Goal: Task Accomplishment & Management: Complete application form

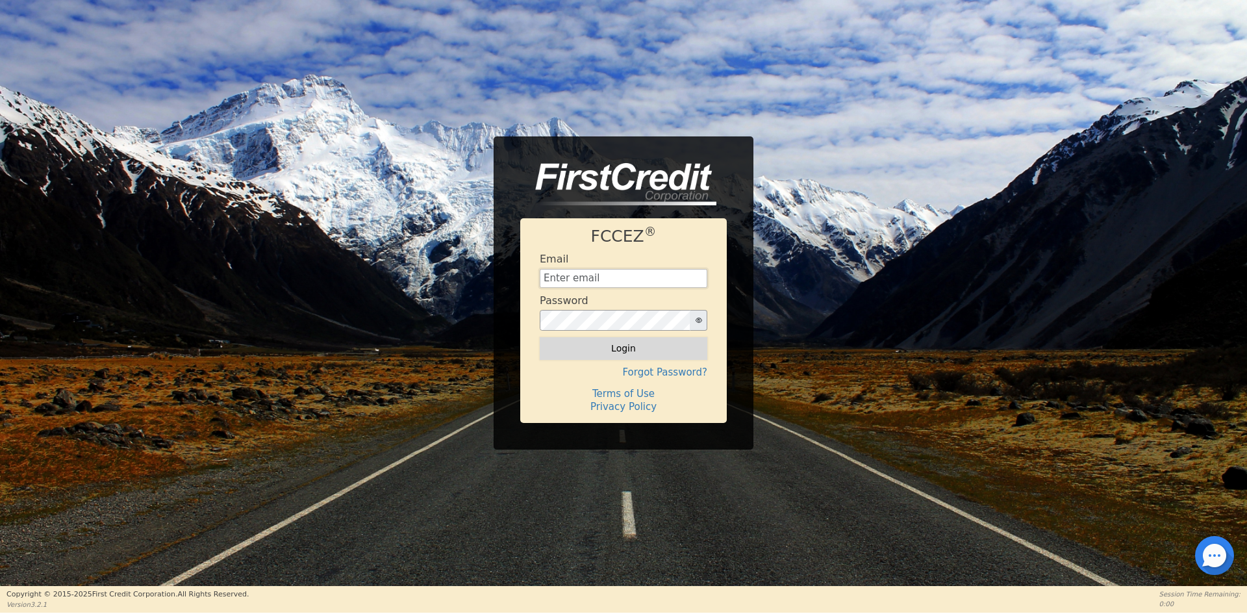
type input "[EMAIL_ADDRESS][DOMAIN_NAME]"
click at [616, 347] on button "Login" at bounding box center [624, 348] width 168 height 22
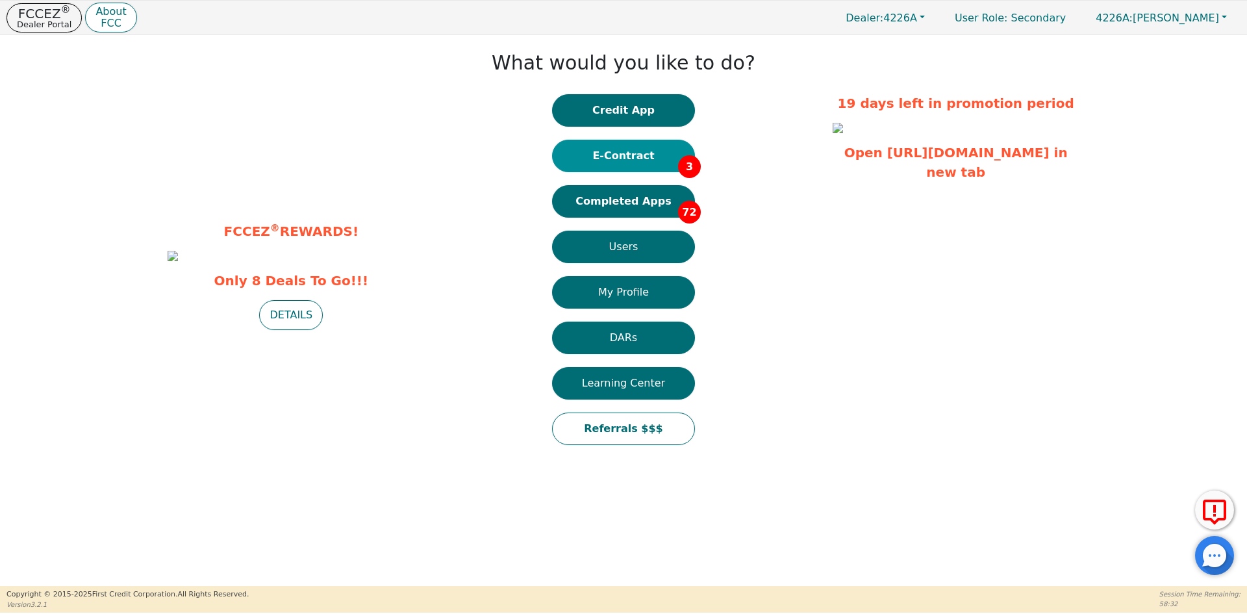
click at [641, 160] on button "E-Contract 3" at bounding box center [623, 156] width 143 height 32
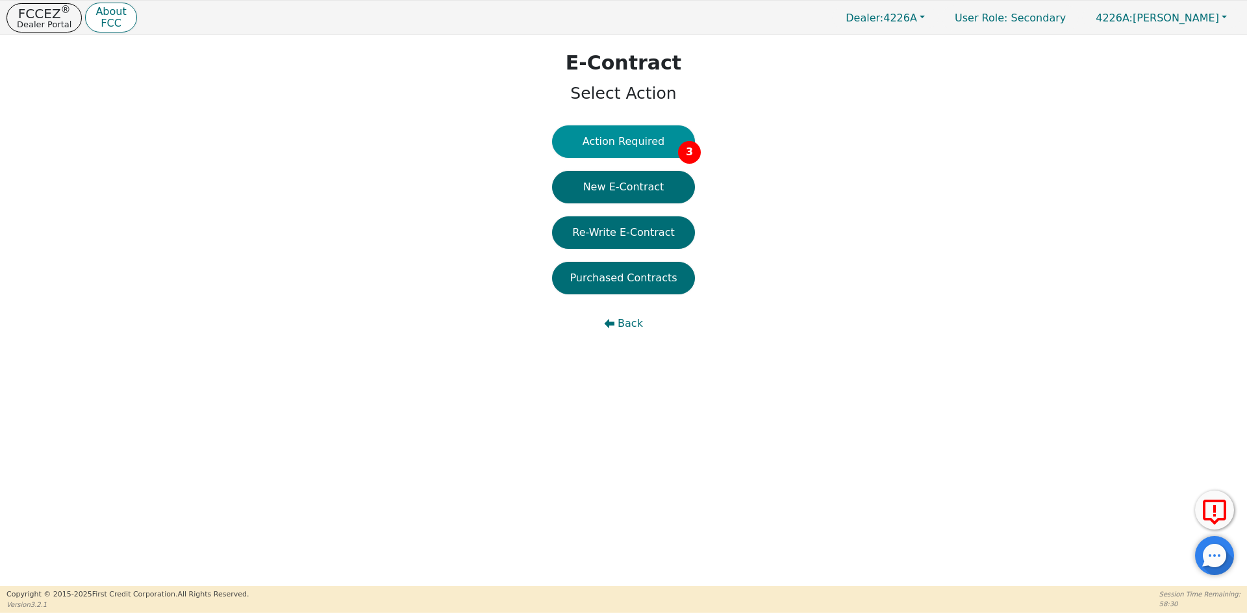
click at [629, 146] on button "Action Required 3" at bounding box center [623, 141] width 143 height 32
click at [634, 183] on button "New E-Contract" at bounding box center [623, 187] width 143 height 32
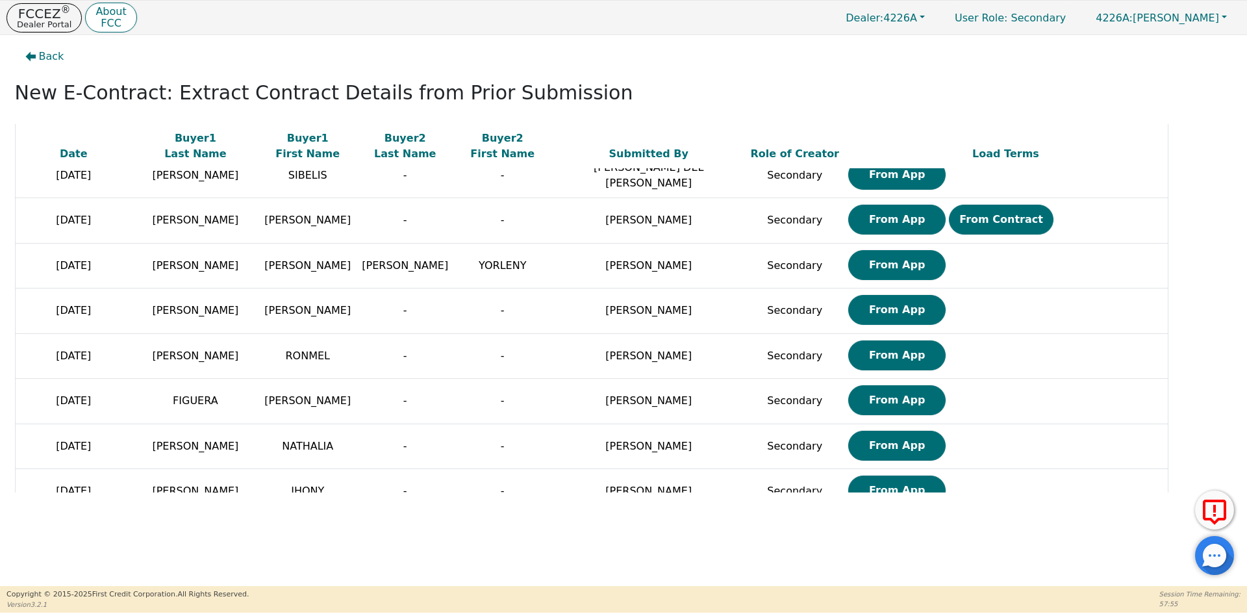
scroll to position [1621, 0]
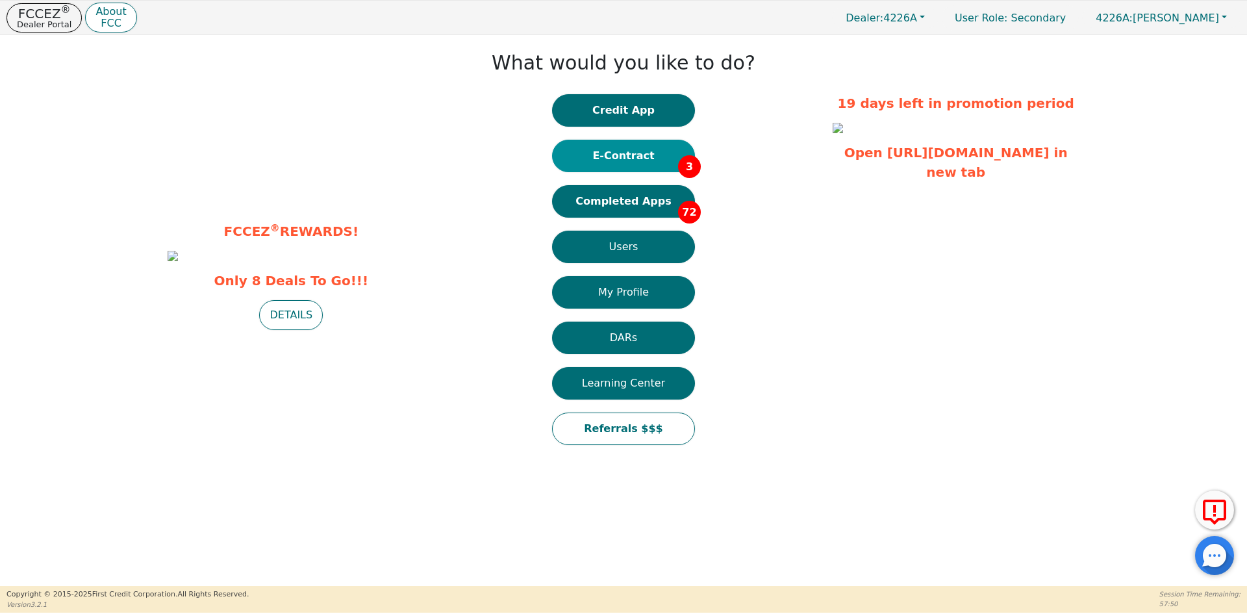
click at [586, 162] on button "E-Contract 3" at bounding box center [623, 156] width 143 height 32
click at [633, 198] on button "Completed Apps 72" at bounding box center [623, 201] width 143 height 32
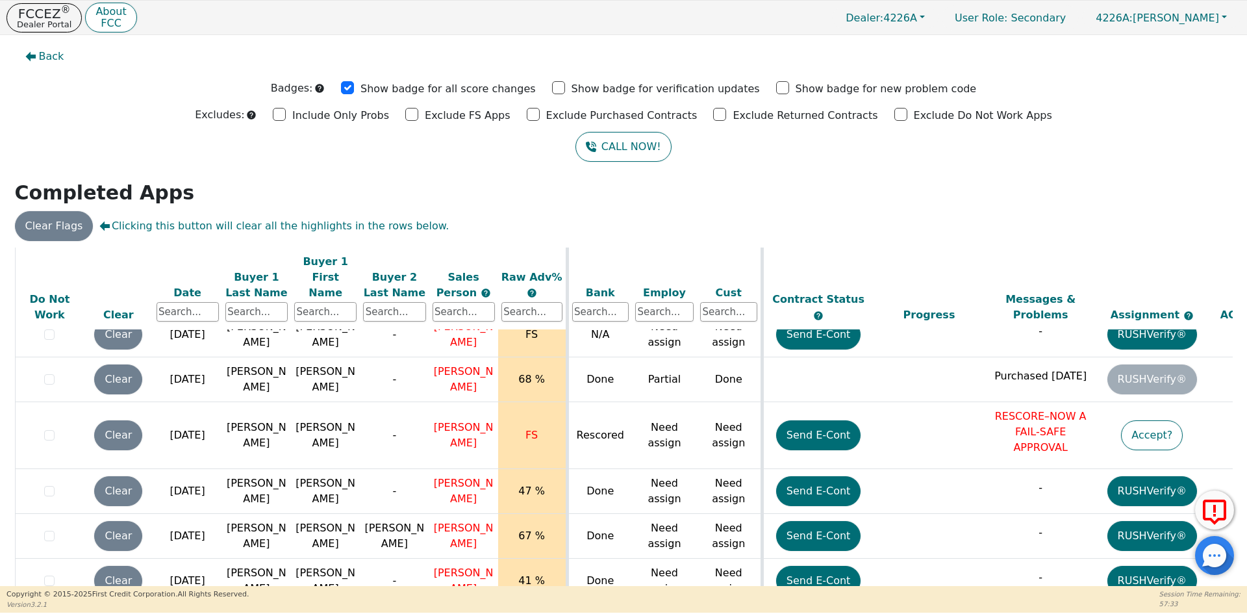
scroll to position [649, 0]
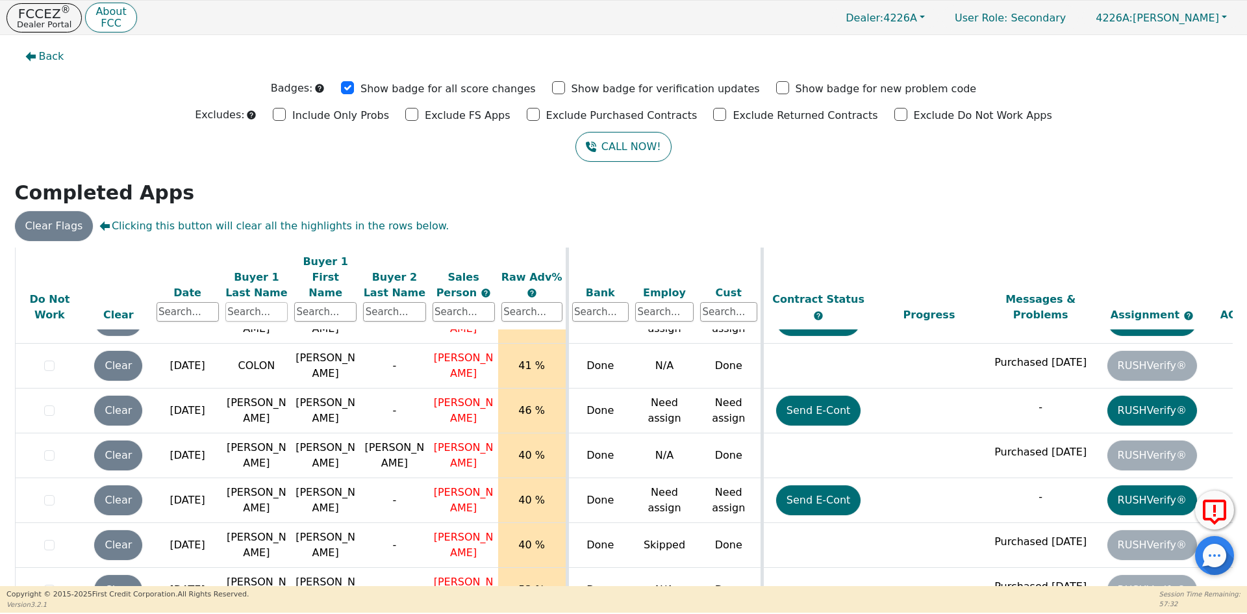
click at [273, 302] on input "text" at bounding box center [256, 311] width 62 height 19
type input "[PERSON_NAME]"
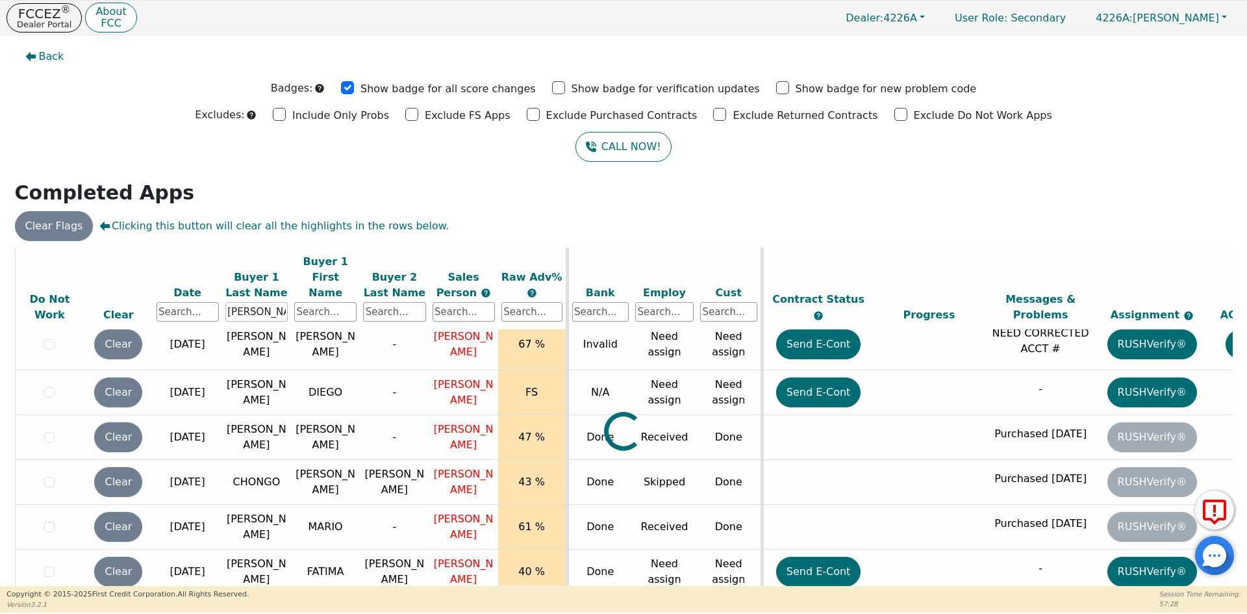
scroll to position [0, 0]
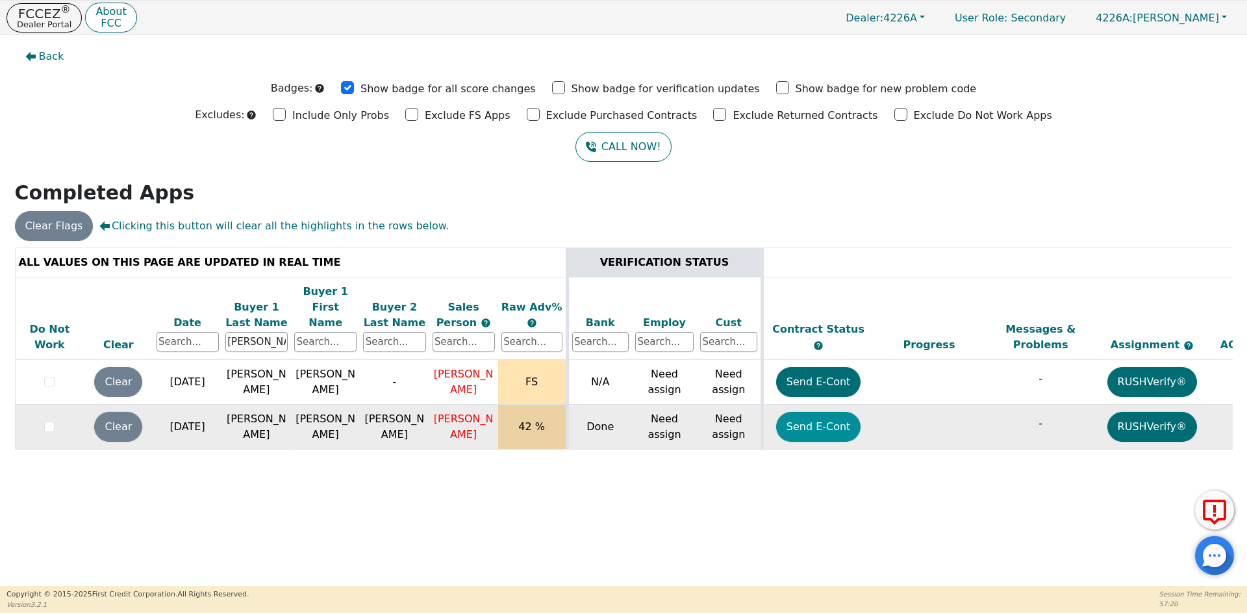
click at [823, 412] on button "Send E-Cont" at bounding box center [818, 427] width 85 height 30
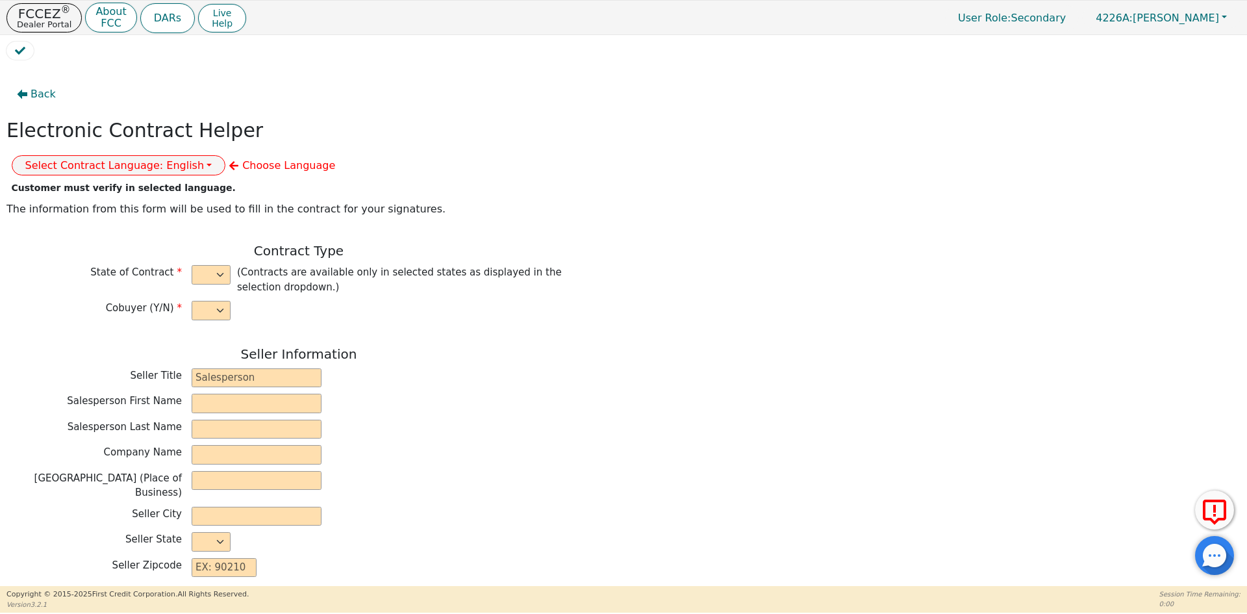
select select "y"
type input "ANALISTA"
type input "FELIX"
type input "PIMENTEL"
type input "DIAMOND PERFECT. DBA AQUAFEEL"
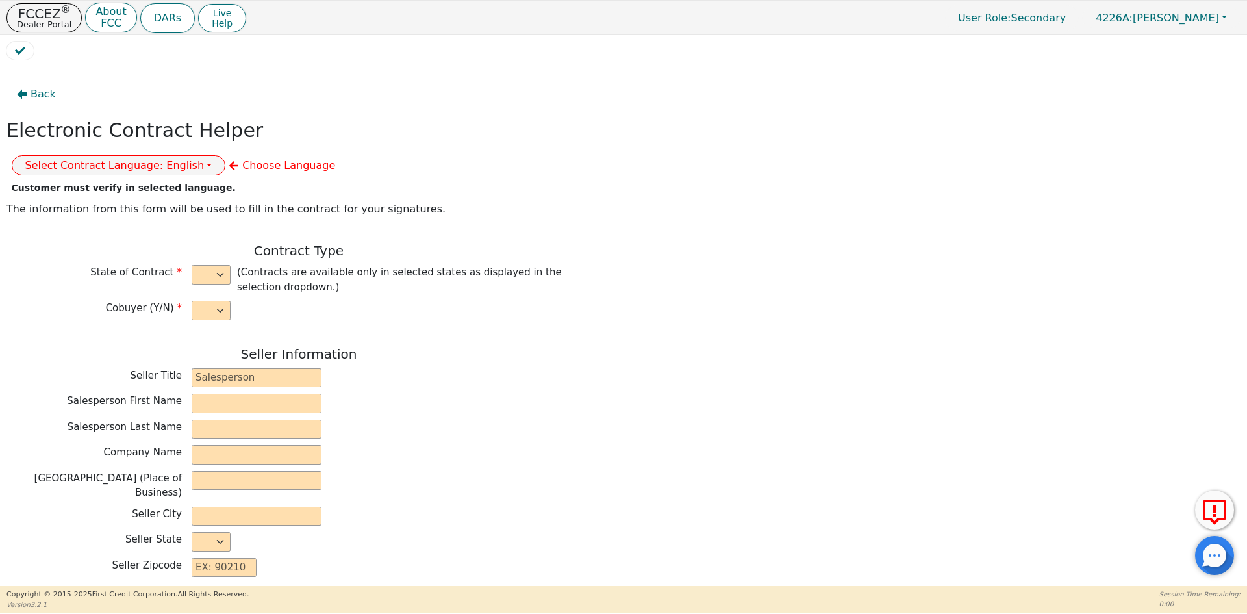
type input "230 CAPCOM AVE STE 103"
type input "WAKE FOREST"
select select "NC"
type input "27587"
type input "[PERSON_NAME]"
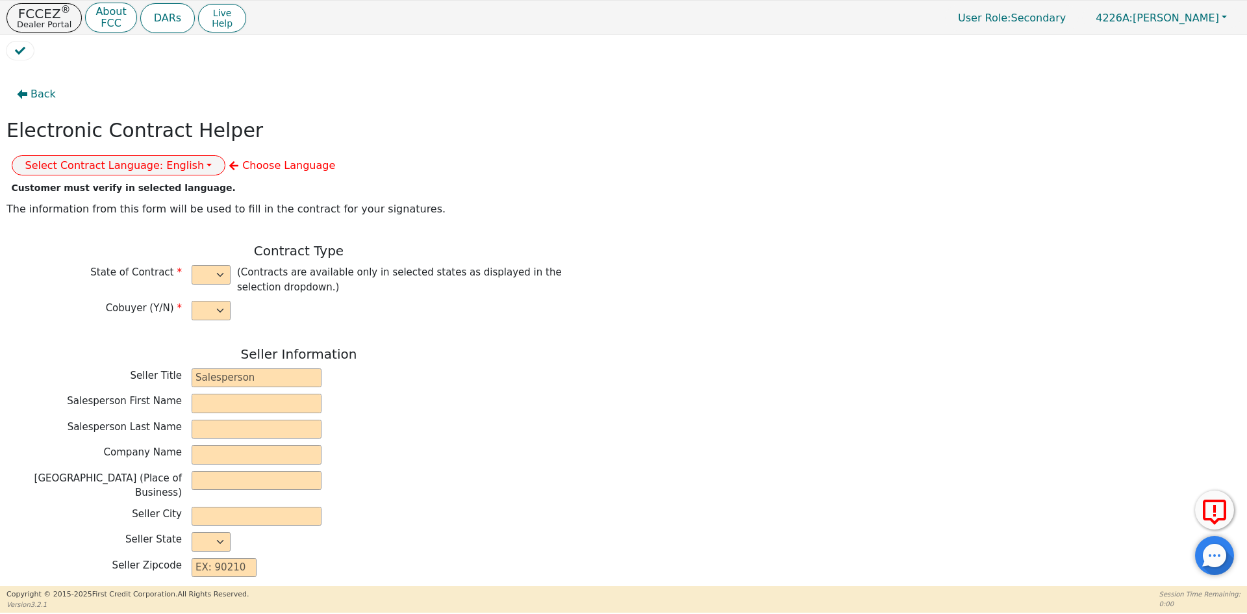
type input "[PERSON_NAME]"
type input "GUICELA"
type input "[PERSON_NAME]"
type input "418 PLEASANT AVE"
type input "PISCATAWAY"
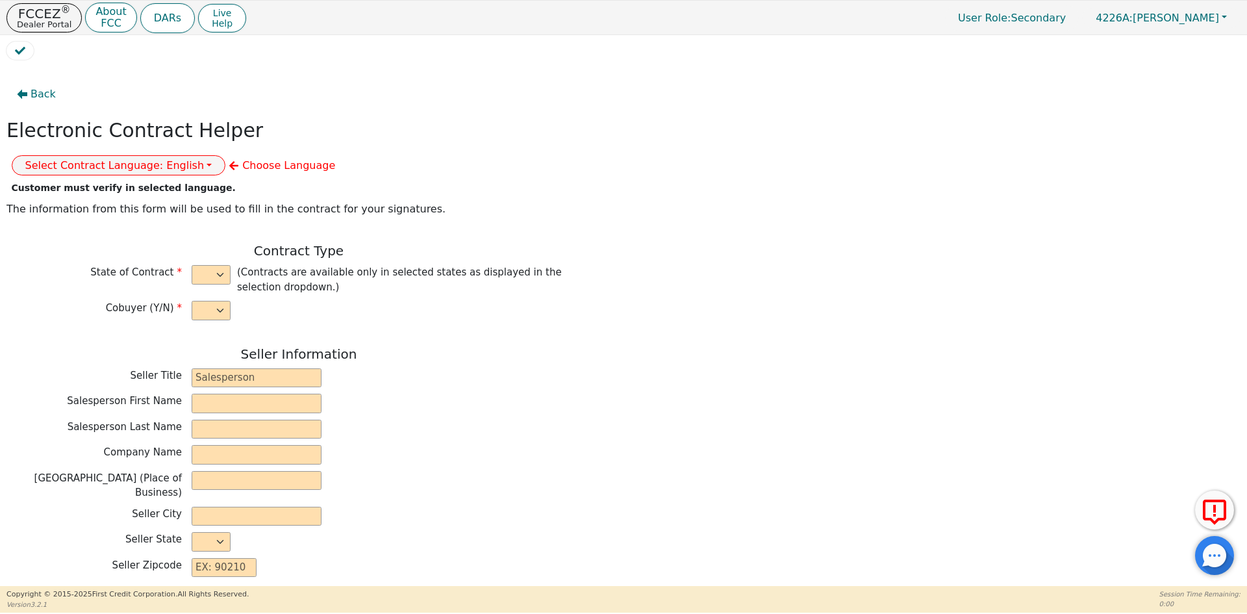
select select "NJ"
type input "08854"
type input "[DATE]"
type input "10.99"
type input "2025-09-04"
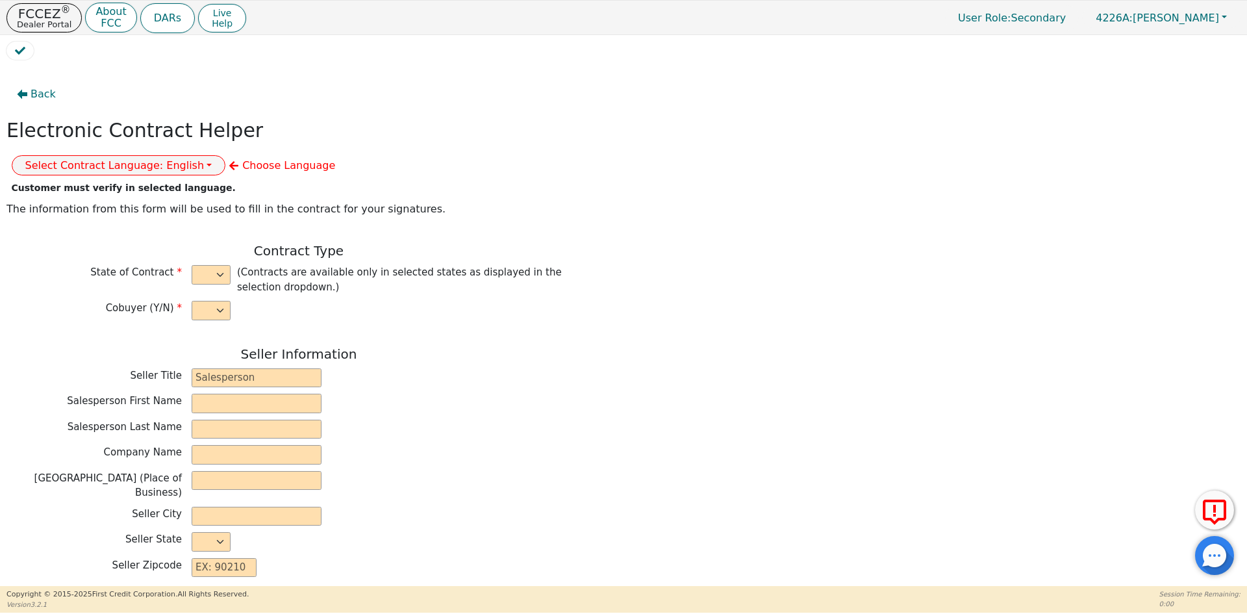
type input "72"
type input "0"
type input "8790.00"
type input "0.00"
type input "8790.00"
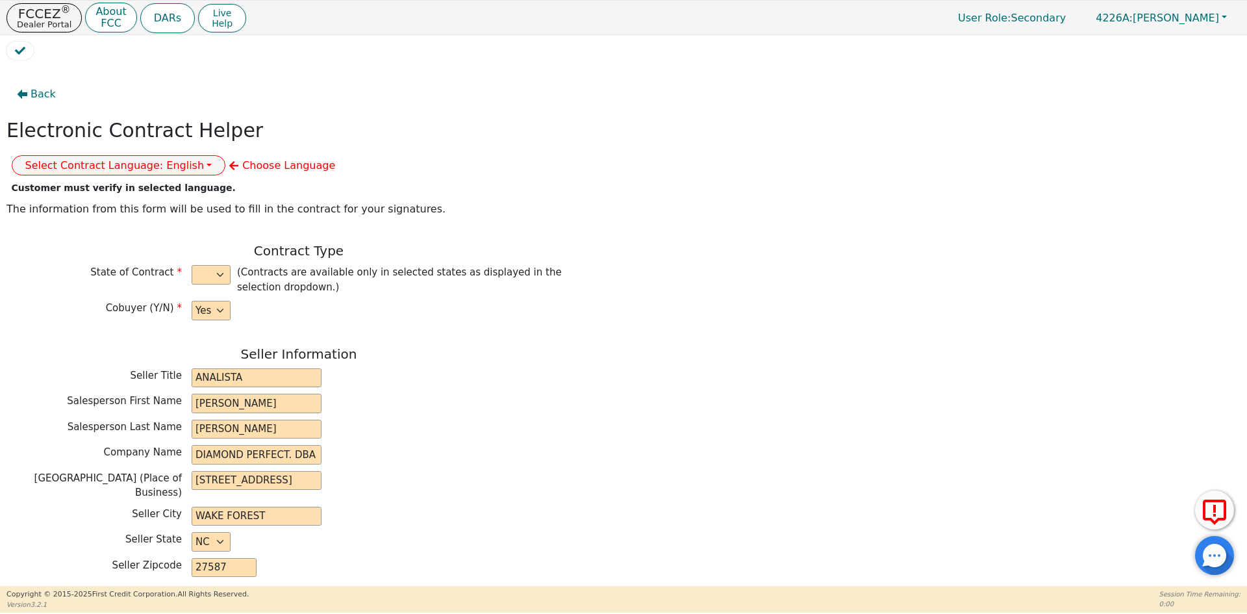
select select "PA"
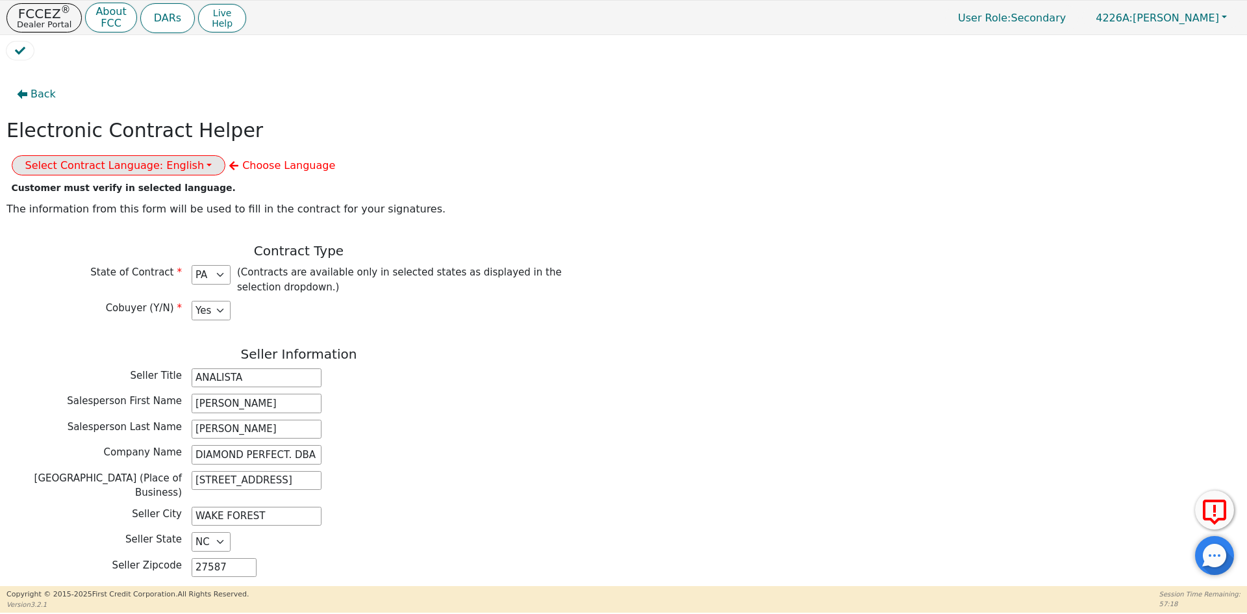
click at [226, 155] on button "Select Contract Language: English" at bounding box center [119, 165] width 214 height 20
click at [115, 203] on link "Spanish" at bounding box center [63, 212] width 103 height 18
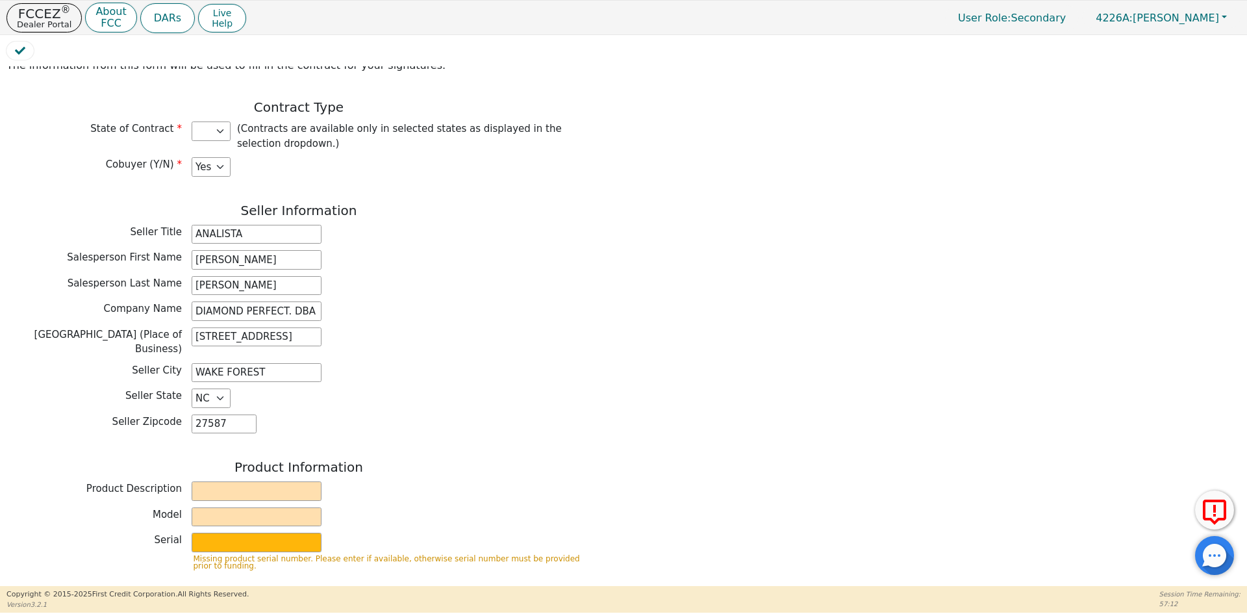
scroll to position [195, 0]
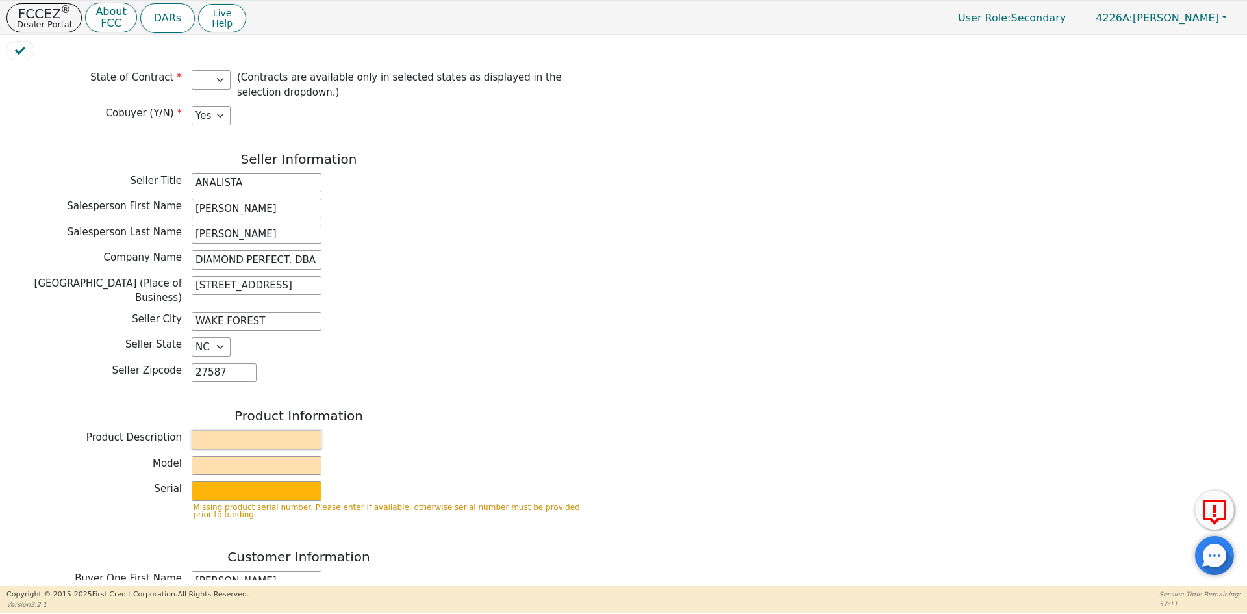
click at [228, 430] on input "text" at bounding box center [257, 439] width 130 height 19
type input "WATER PURIFICATION SYSTEM"
click at [253, 456] on input "text" at bounding box center [257, 465] width 130 height 19
type input "AQUAFEEL"
click at [246, 481] on input "text" at bounding box center [257, 490] width 130 height 19
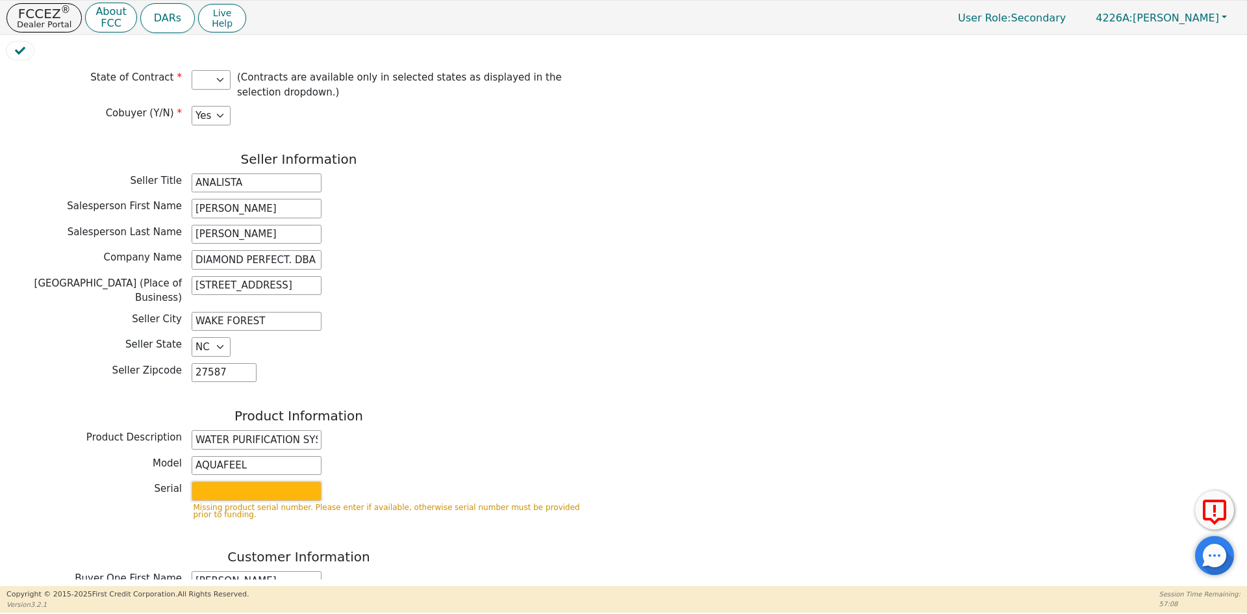
type input "W525"
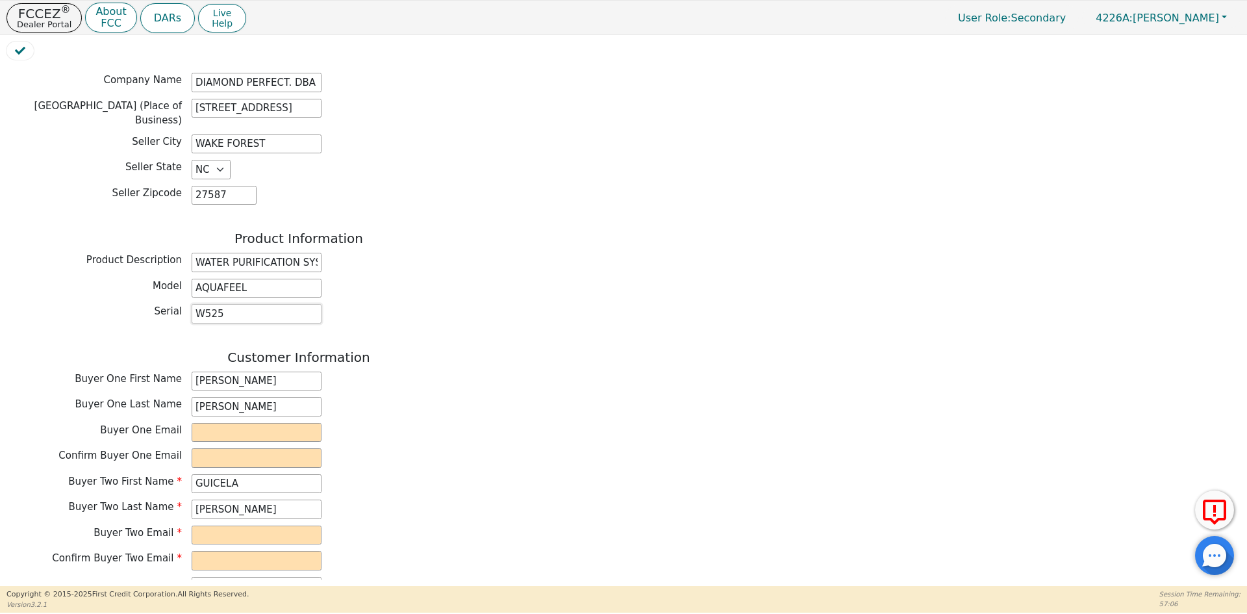
scroll to position [390, 0]
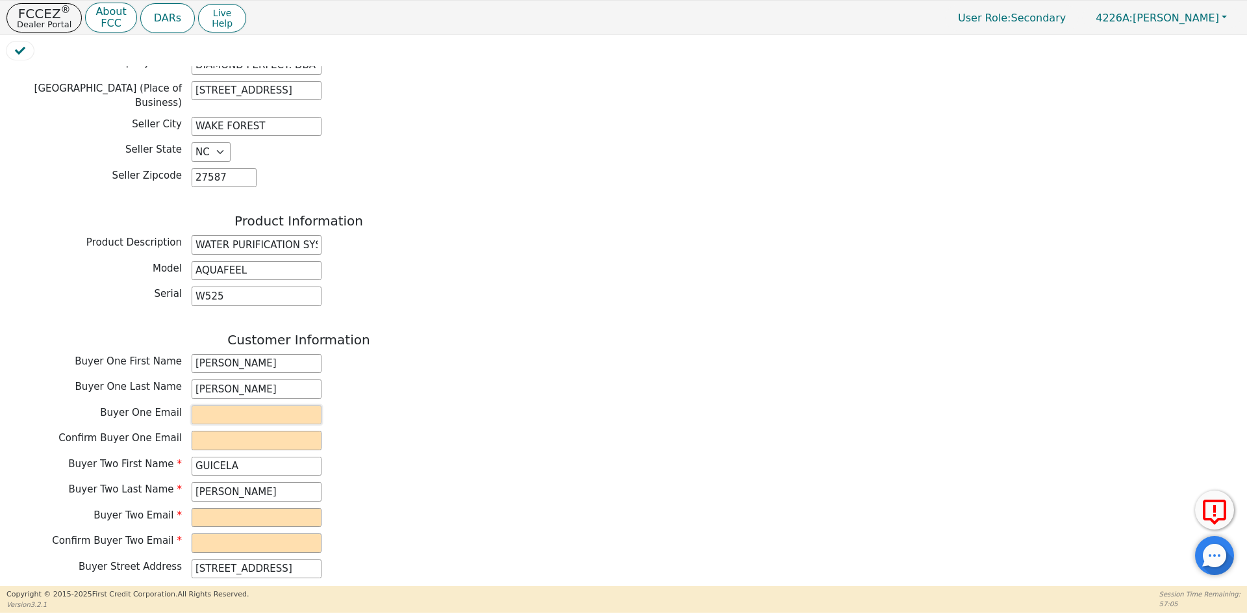
click at [225, 405] on input "email" at bounding box center [257, 414] width 130 height 19
click at [222, 405] on input "email" at bounding box center [257, 414] width 130 height 19
paste input "hector_lopez908@yahoo.com"
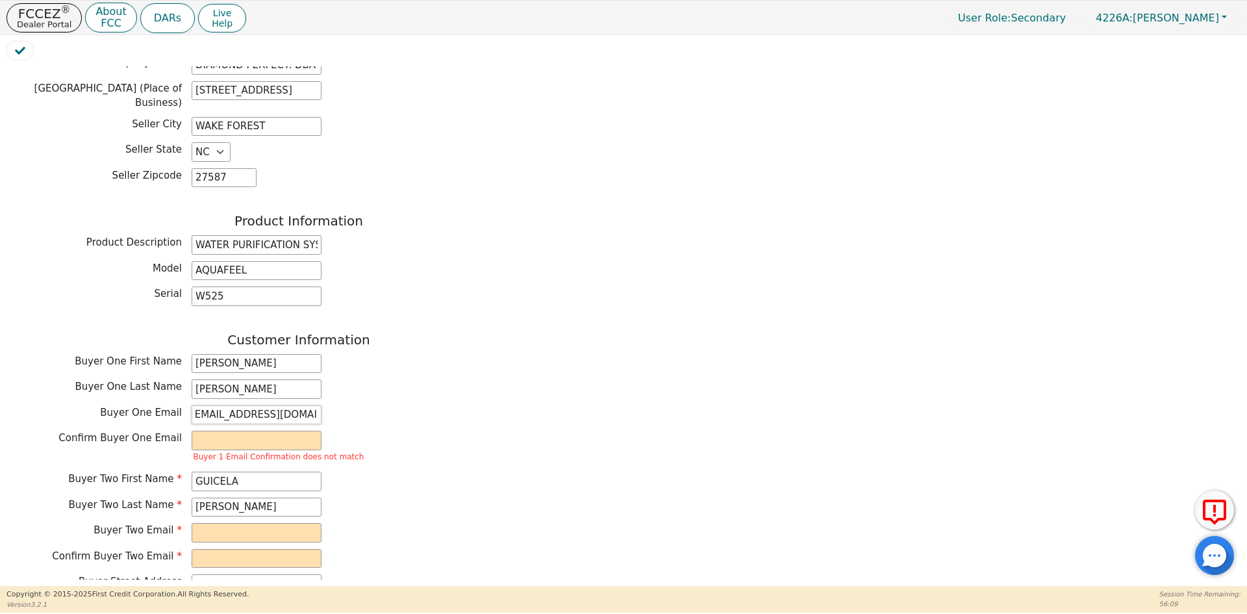
type input "hector_lopez908@yahoo.com"
click at [280, 430] on input "email" at bounding box center [257, 439] width 130 height 19
paste input "hector_lopez908@yahoo.com"
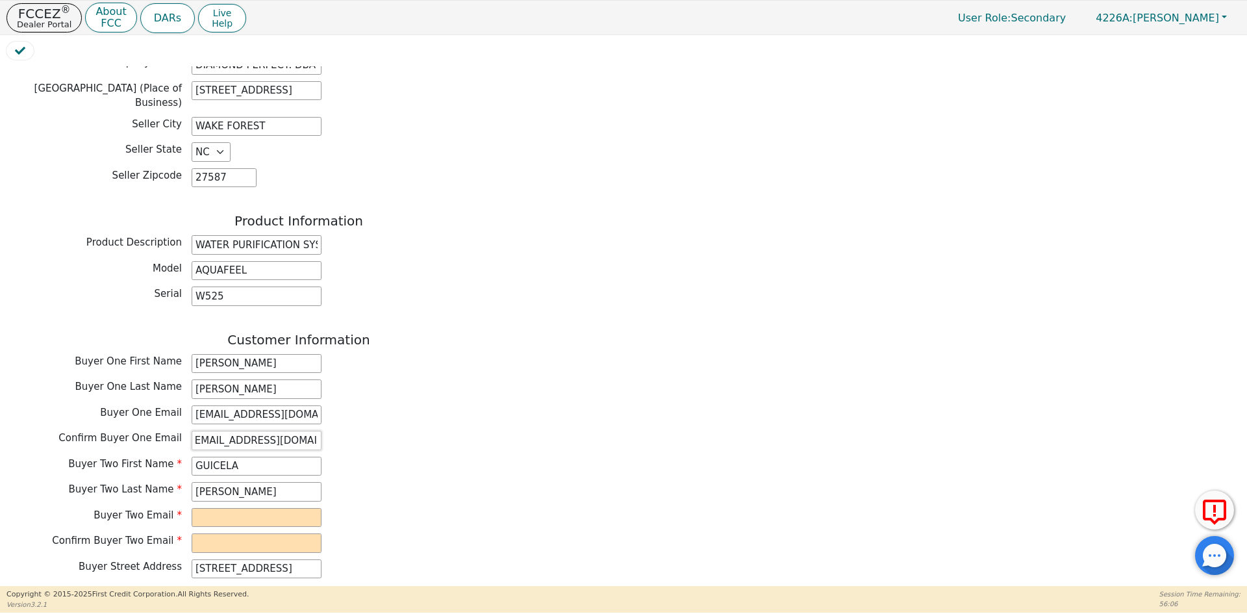
type input "hector_lopez908@yahoo.com"
click at [202, 508] on input "email" at bounding box center [257, 517] width 130 height 19
paste input "lpzguicela@aol.com"
type input "lpzguicela@aol.com"
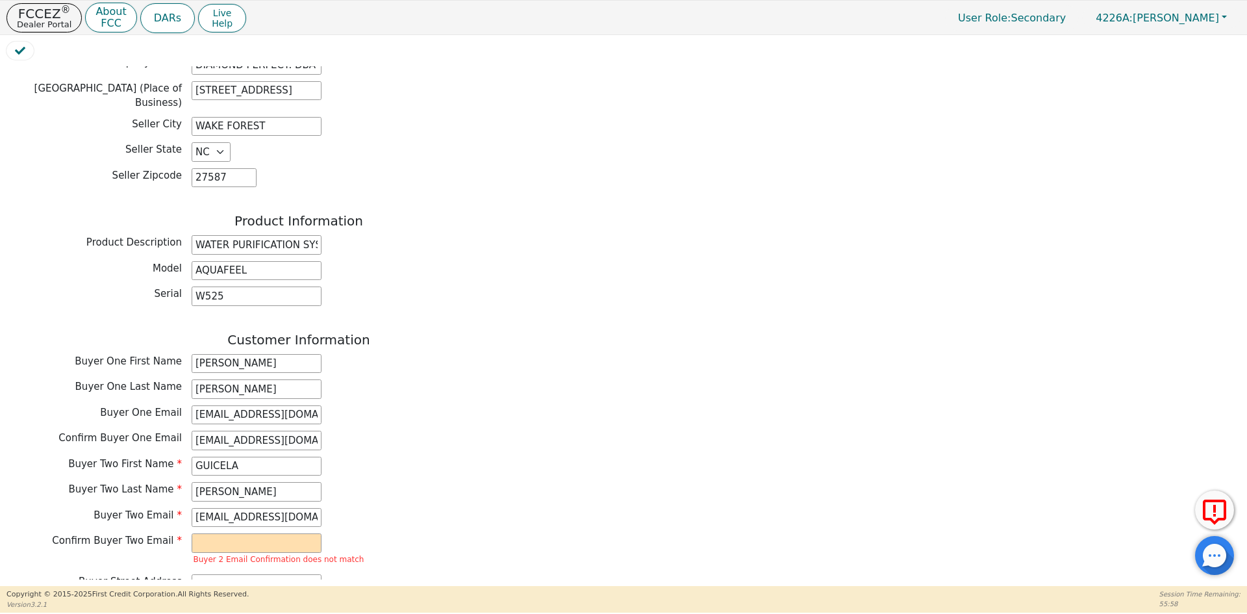
click at [442, 482] on div "Buyer Two Last Name LOPEZ" at bounding box center [298, 493] width 584 height 23
click at [290, 533] on input "email" at bounding box center [257, 542] width 130 height 19
paste input "lpzguicela@aol.com"
type input "lpzguicela@aol.com"
click at [491, 482] on div "Buyer Two Last Name LOPEZ" at bounding box center [298, 491] width 584 height 19
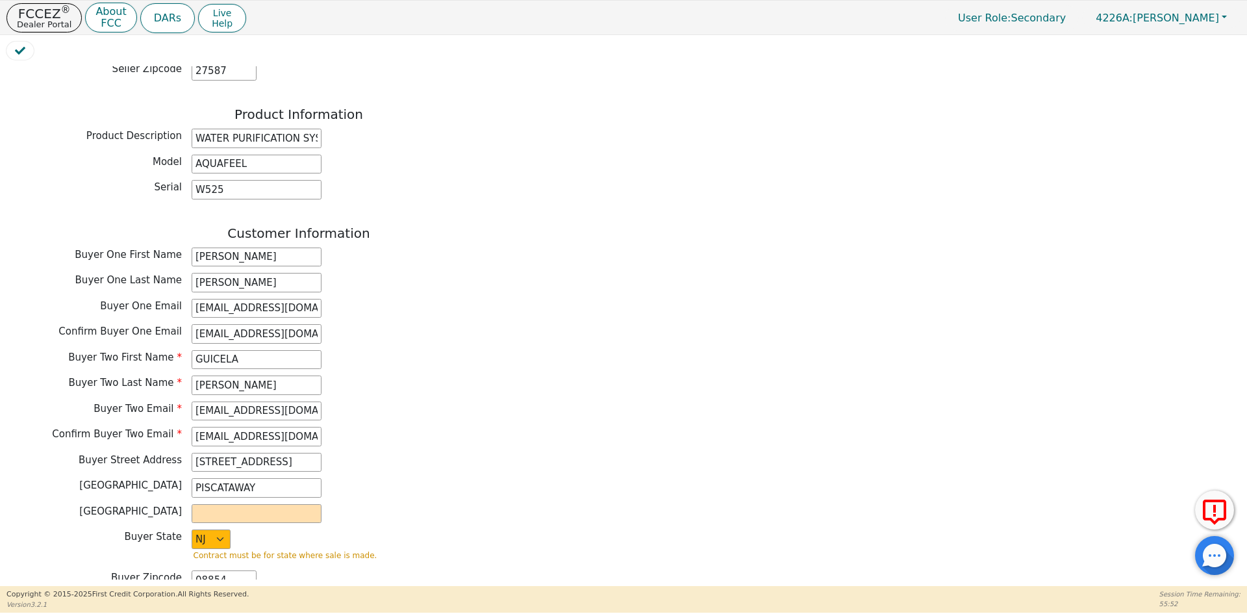
scroll to position [519, 0]
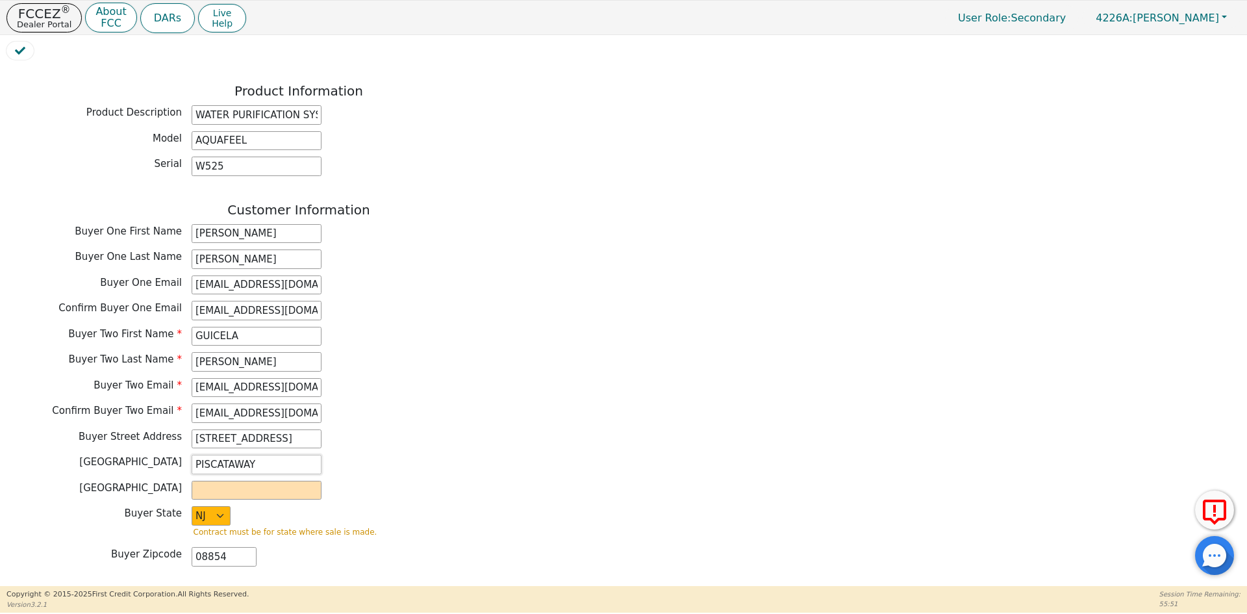
drag, startPoint x: 262, startPoint y: 430, endPoint x: 179, endPoint y: 433, distance: 83.2
click at [179, 454] on div "Buyer City PISCATAWAY" at bounding box center [298, 463] width 584 height 19
click at [240, 480] on input "text" at bounding box center [257, 489] width 130 height 19
paste input "Middlesex County"
type input "Middlesex County"
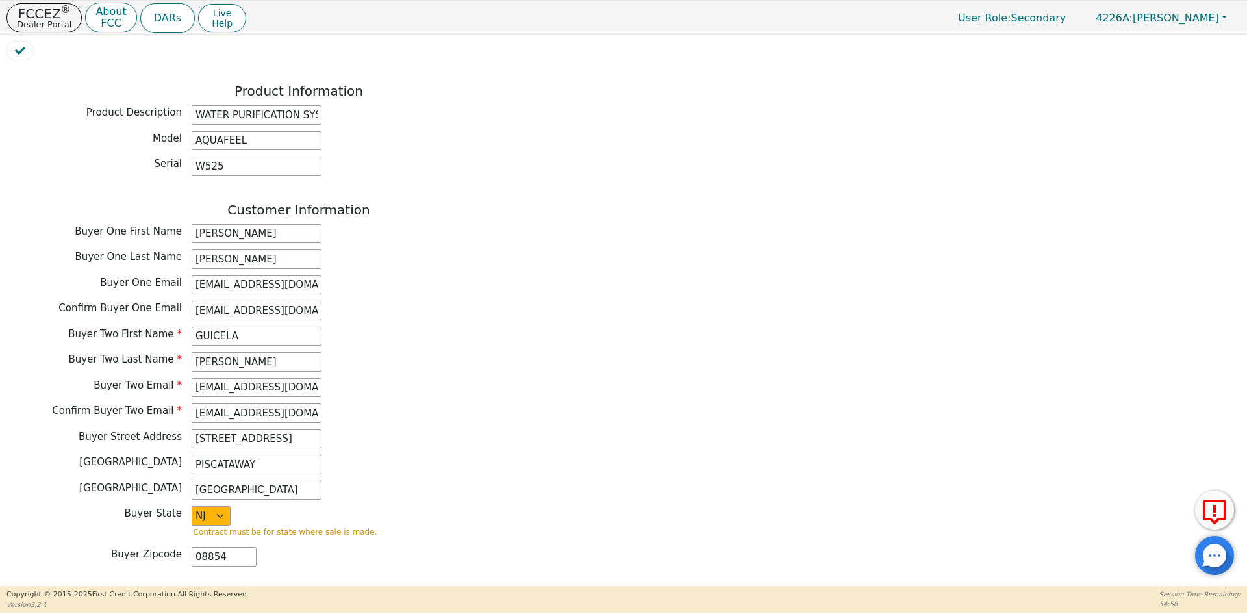
click at [492, 454] on div "Buyer City PISCATAWAY" at bounding box center [298, 463] width 584 height 19
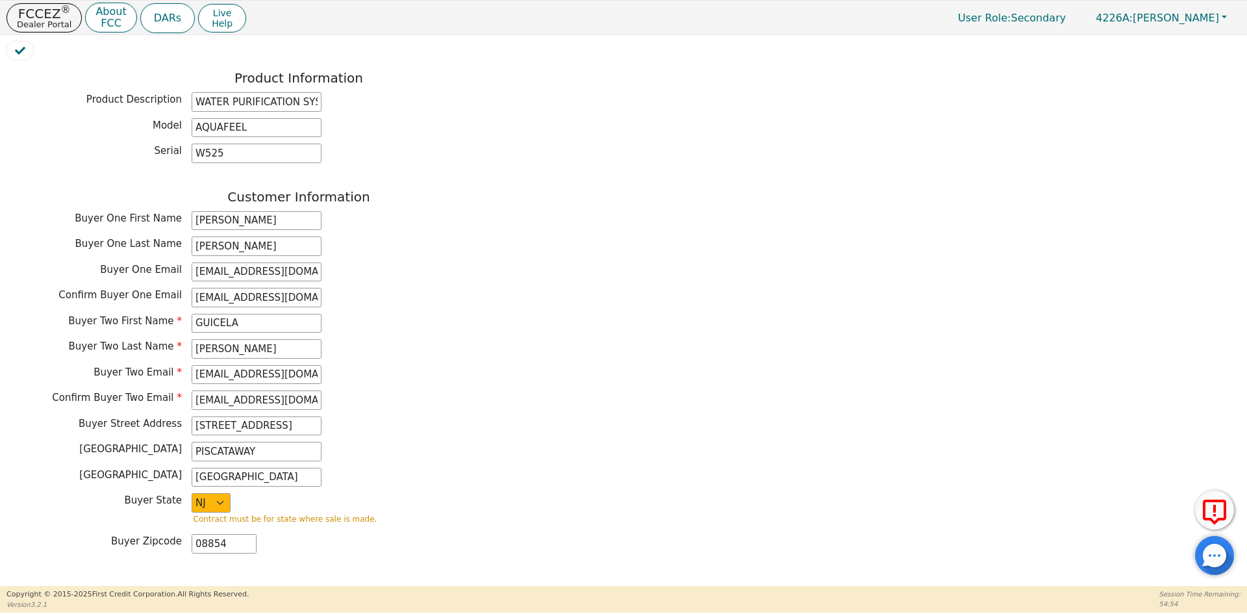
scroll to position [584, 0]
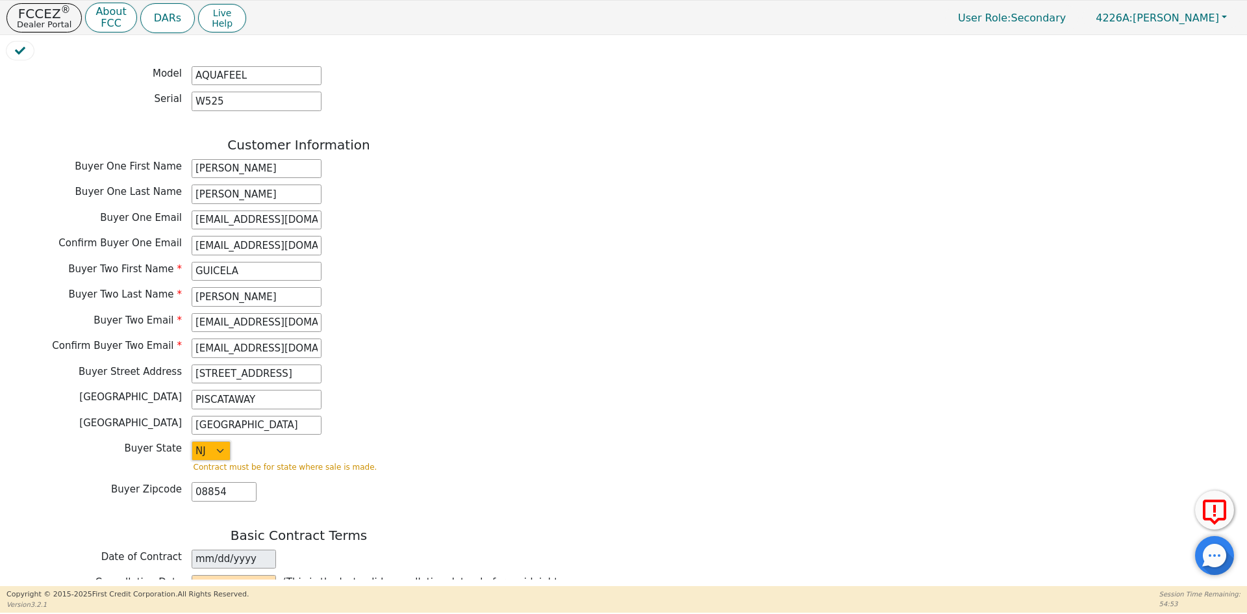
click at [213, 441] on select "AK AL AR AZ CA CO CT DC DE FL GA HI IA ID IL IN KS KY LA MA MD ME MI MN MO MS M…" at bounding box center [211, 450] width 39 height 19
click at [476, 287] on div "Buyer Two Last Name LOPEZ" at bounding box center [298, 296] width 584 height 19
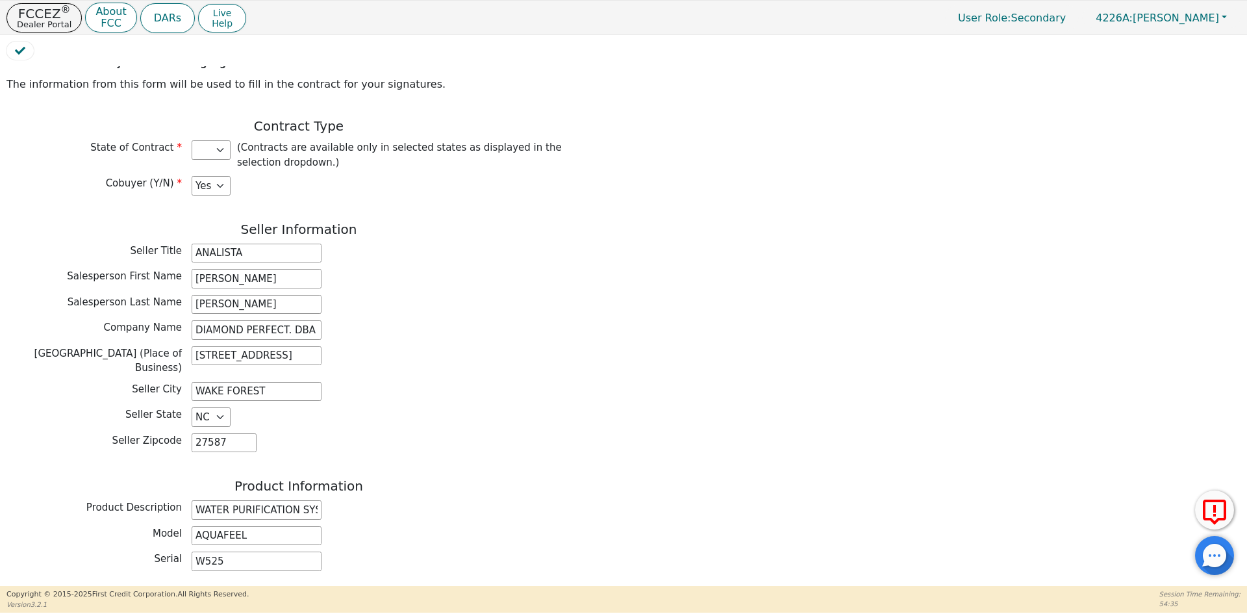
scroll to position [0, 0]
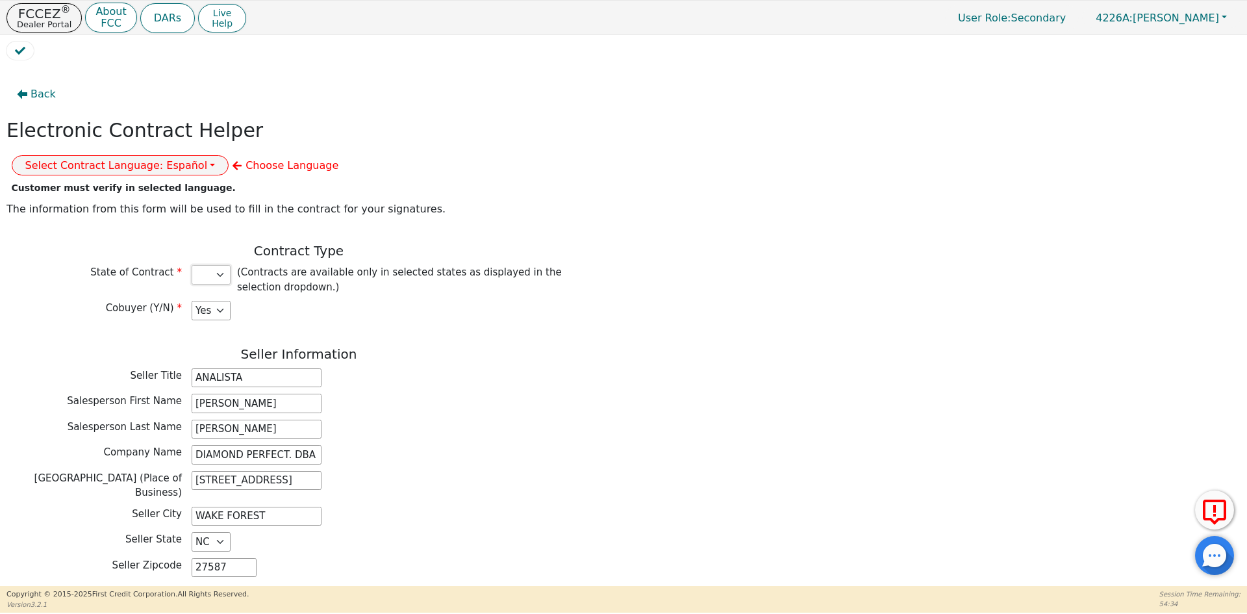
click at [212, 265] on select "AZ CA CO CT FL GA IA ID IL IN LA MA MD MI MT NC NJ NM NV NY OH PA SC TN TX VA W…" at bounding box center [211, 274] width 39 height 19
select select "NJ"
click at [192, 265] on select "AZ CA CO CT FL GA IA ID IL IN LA MA MD MI MT NC NJ NM NV NY OH PA SC TN TX VA W…" at bounding box center [211, 274] width 39 height 19
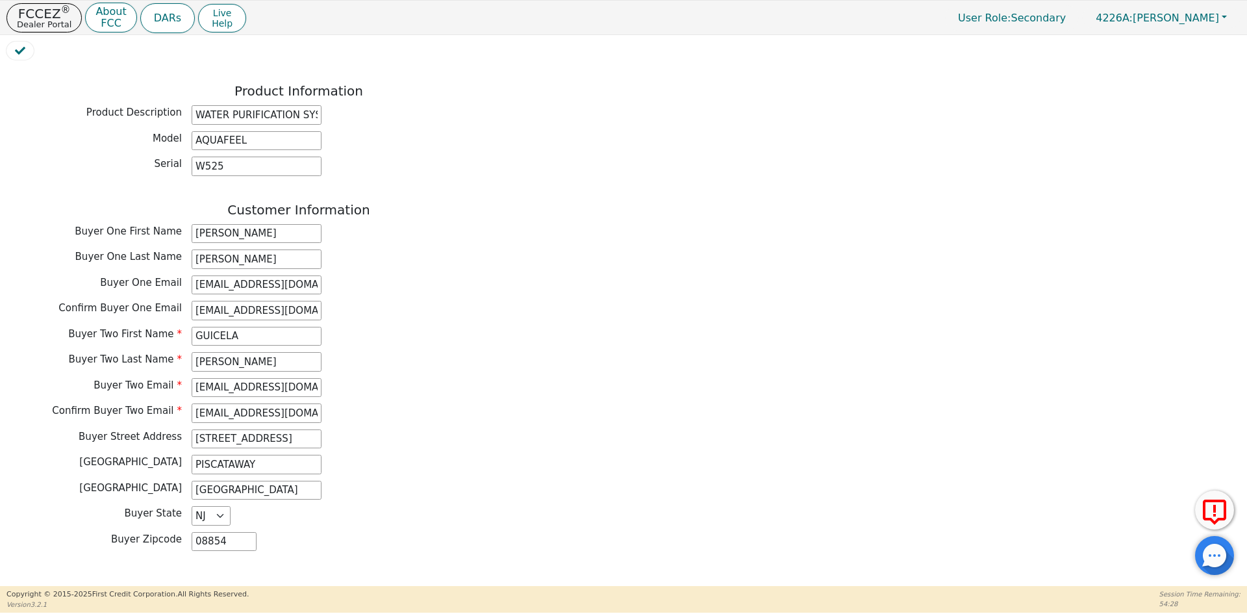
scroll to position [779, 0]
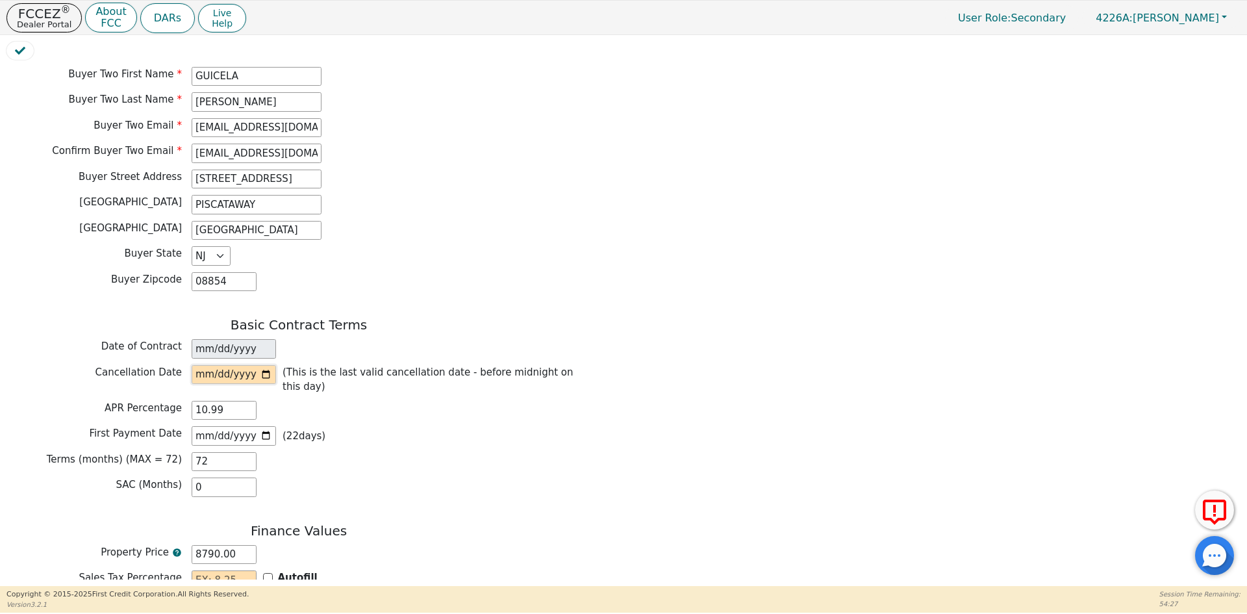
click at [264, 365] on input "date" at bounding box center [234, 374] width 84 height 19
type input "2025-08-18"
click at [266, 426] on input "2025-09-04" at bounding box center [234, 435] width 84 height 19
click at [263, 426] on input "2025-09-11" at bounding box center [234, 435] width 84 height 19
type input "2025-09-12"
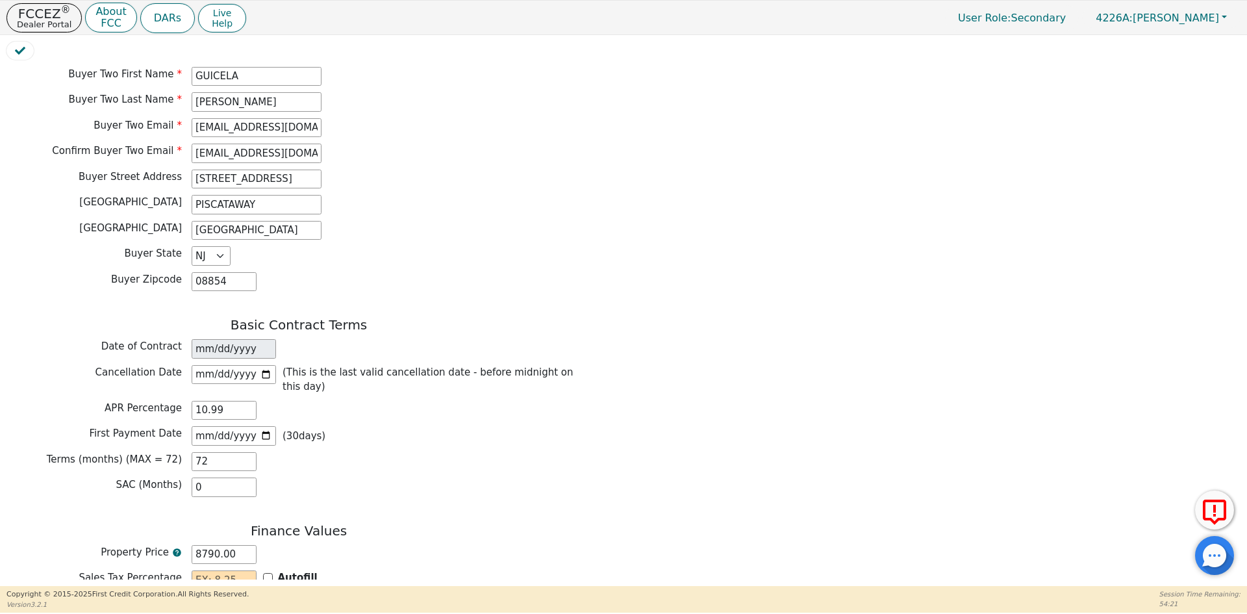
click at [424, 453] on div "Basic Contract Terms Date of Contract 2025-08-13 Cancellation Date 2025-08-18 (…" at bounding box center [298, 410] width 584 height 186
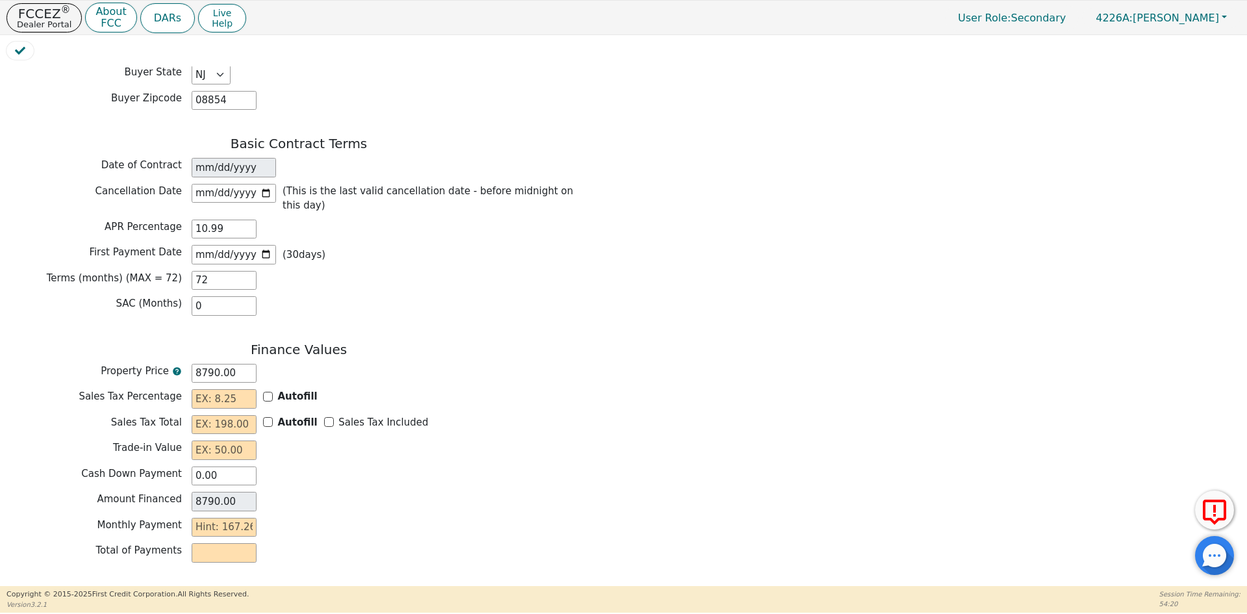
scroll to position [962, 0]
click at [203, 387] on input "text" at bounding box center [224, 396] width 65 height 19
type input "0.00"
click at [224, 413] on input "text" at bounding box center [224, 422] width 65 height 19
type input "0.00"
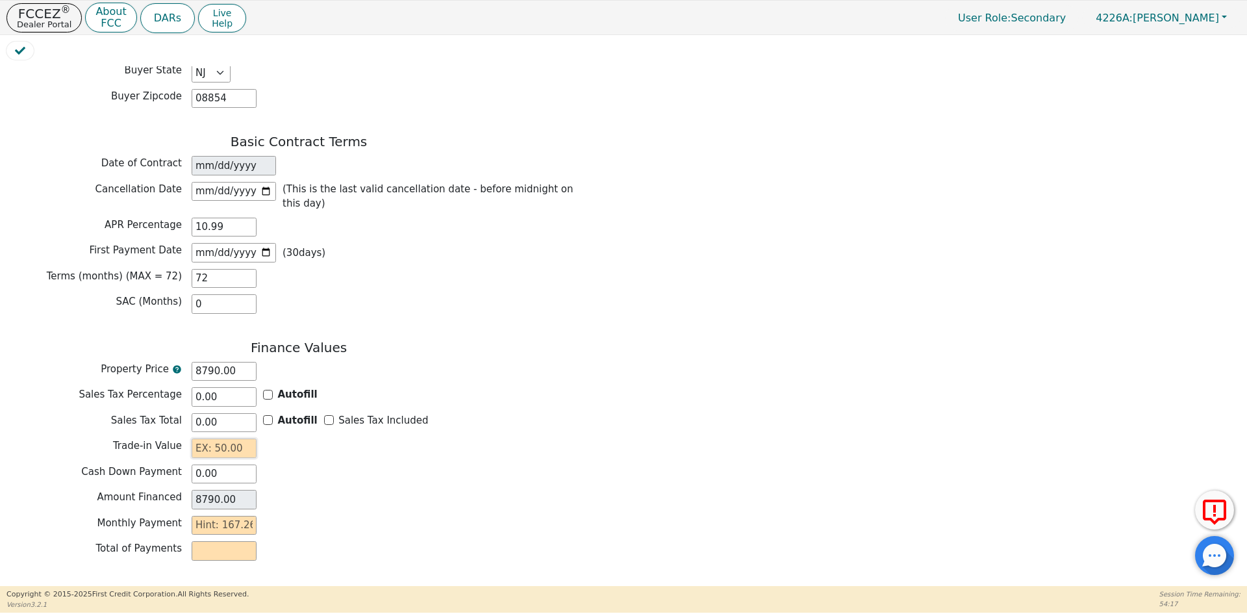
click at [242, 438] on input "text" at bounding box center [224, 447] width 65 height 19
type input "0.00"
click at [210, 516] on input "text" at bounding box center [224, 525] width 65 height 19
type input "1"
type input "72.00"
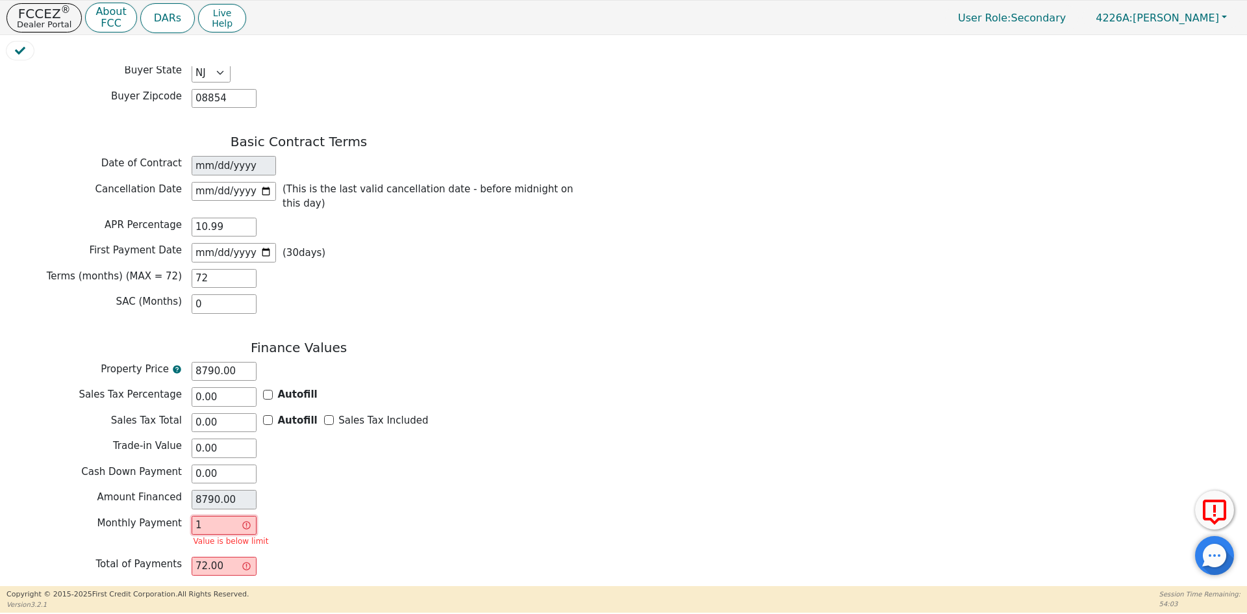
type input "16"
type input "1152.00"
type input "167"
type input "12024.00"
type input "167.2"
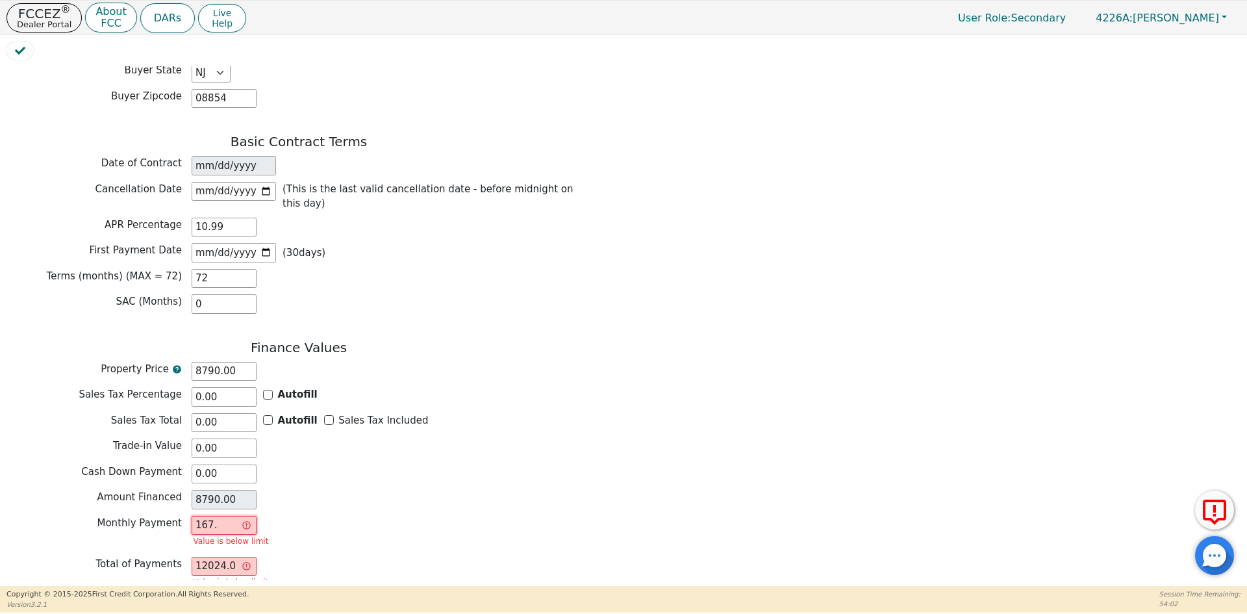
type input "12038.40"
type input "167.26"
type input "12042.72"
type input "167.26"
click at [76, 586] on button "Review & Begin Contract" at bounding box center [81, 601] width 150 height 30
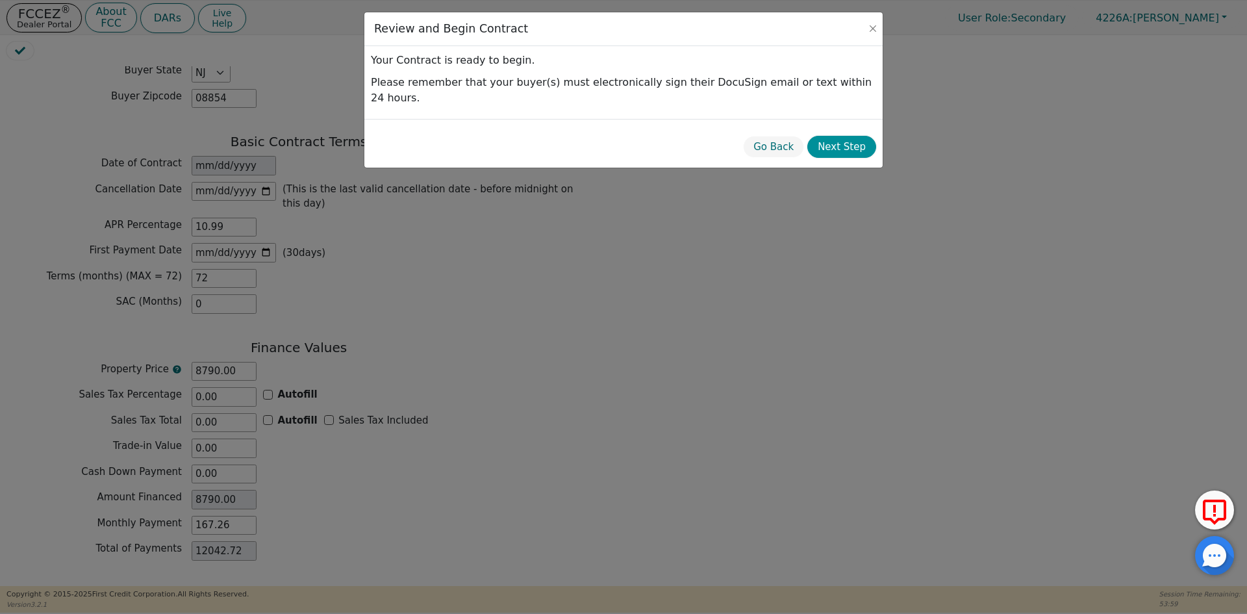
click at [841, 136] on button "Next Step" at bounding box center [841, 147] width 69 height 23
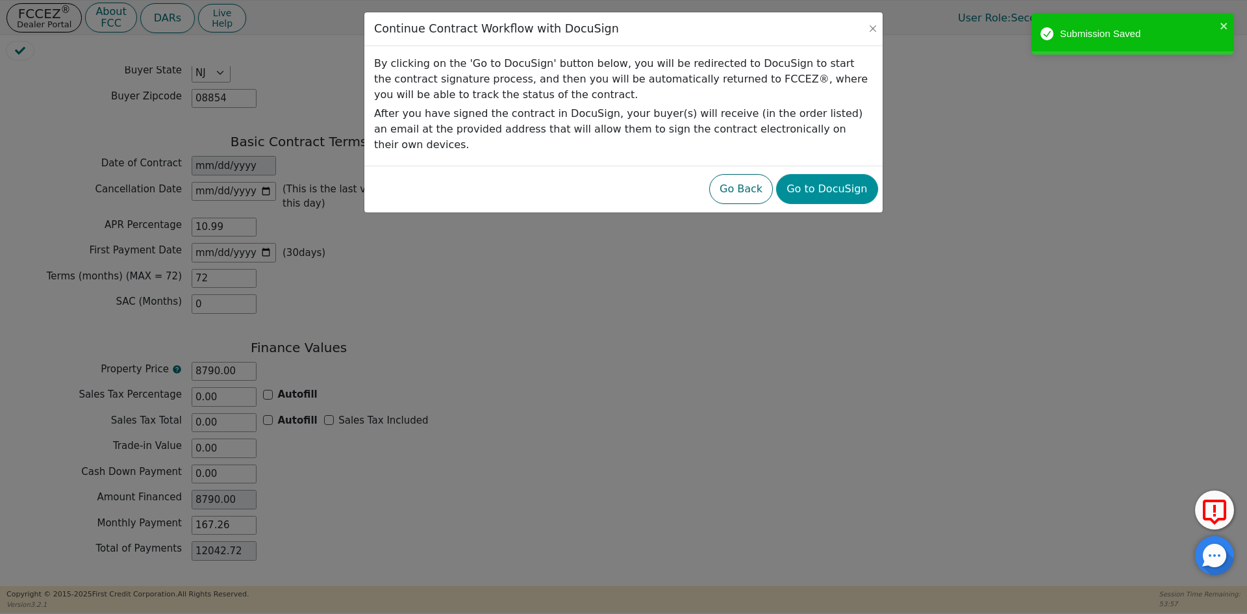
click at [834, 174] on button "Go to DocuSign" at bounding box center [826, 189] width 101 height 30
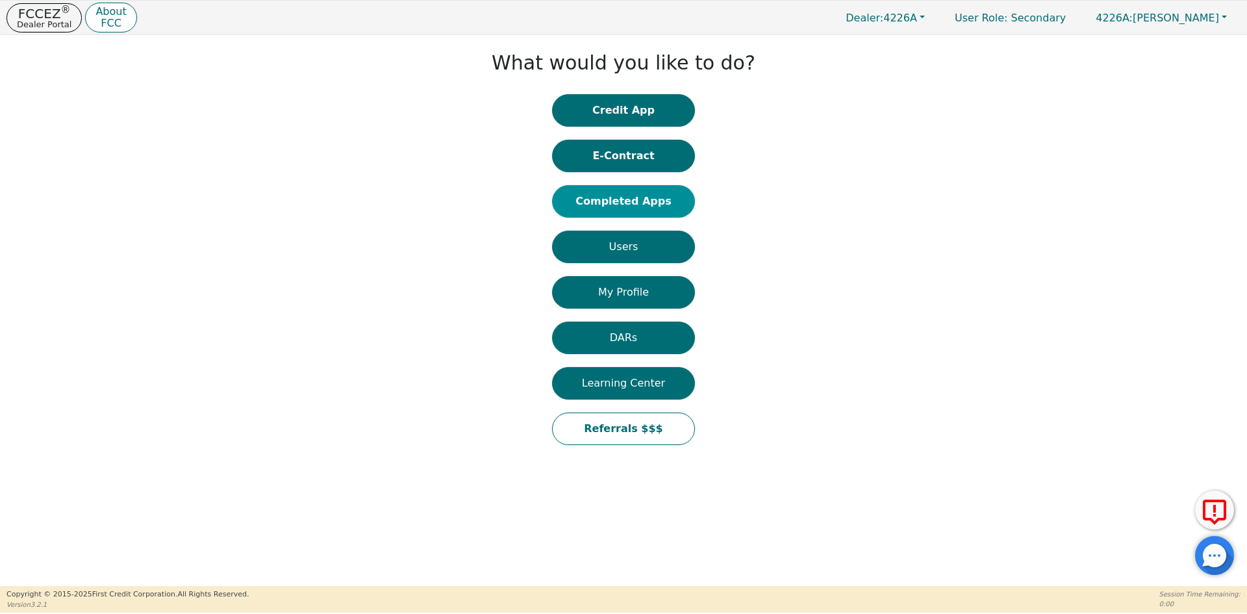
click at [614, 203] on button "Completed Apps" at bounding box center [623, 201] width 143 height 32
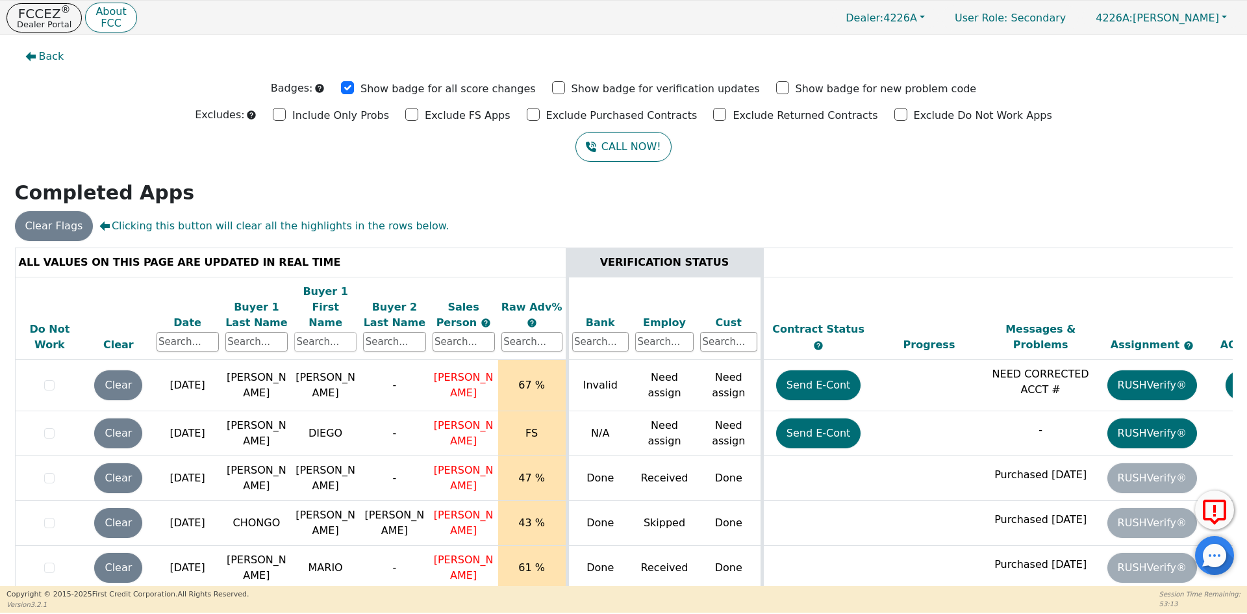
click at [336, 332] on input "text" at bounding box center [325, 341] width 62 height 19
type input "[PERSON_NAME]"
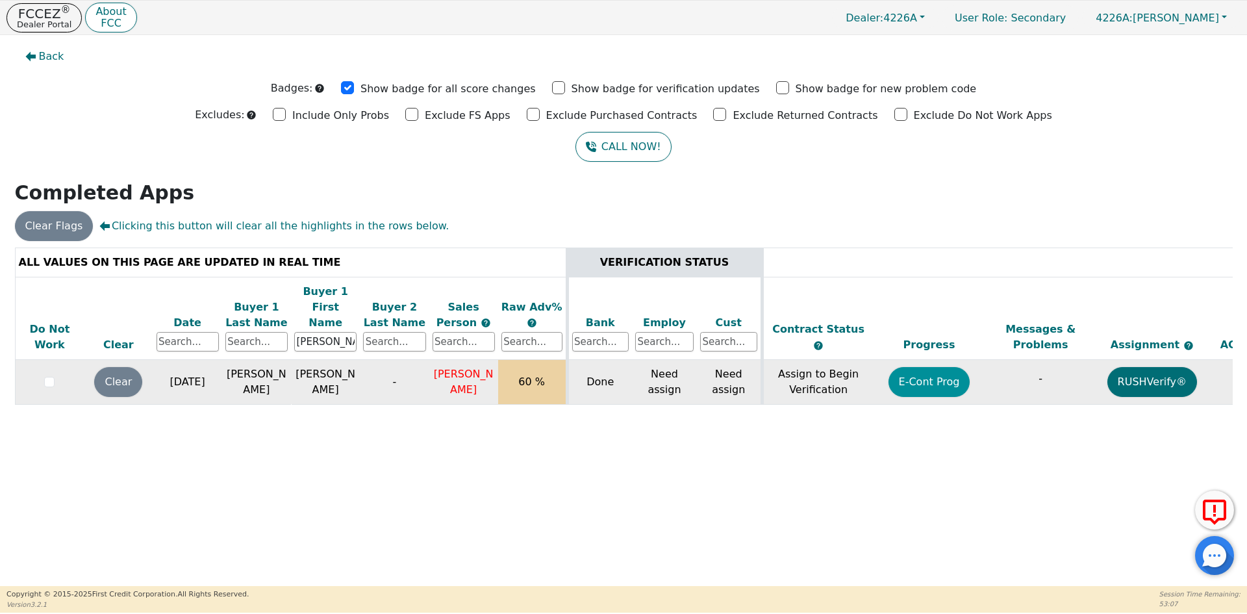
click at [904, 371] on button "E-Cont Prog" at bounding box center [929, 382] width 82 height 30
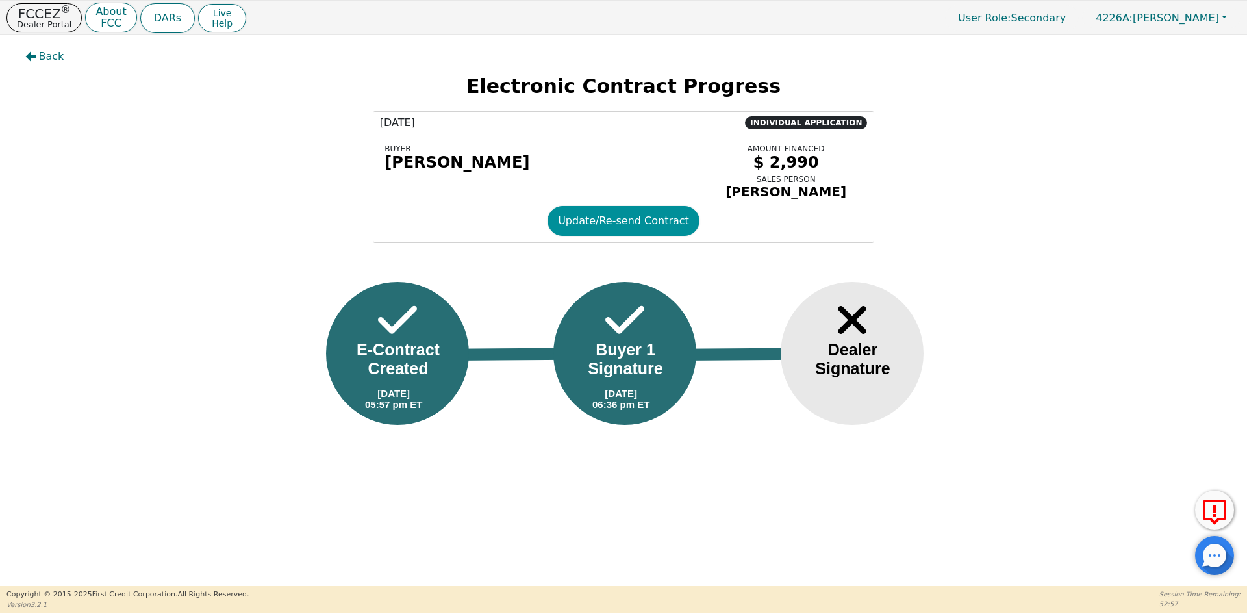
click at [672, 223] on button "Update/Re-send Contract" at bounding box center [623, 221] width 152 height 30
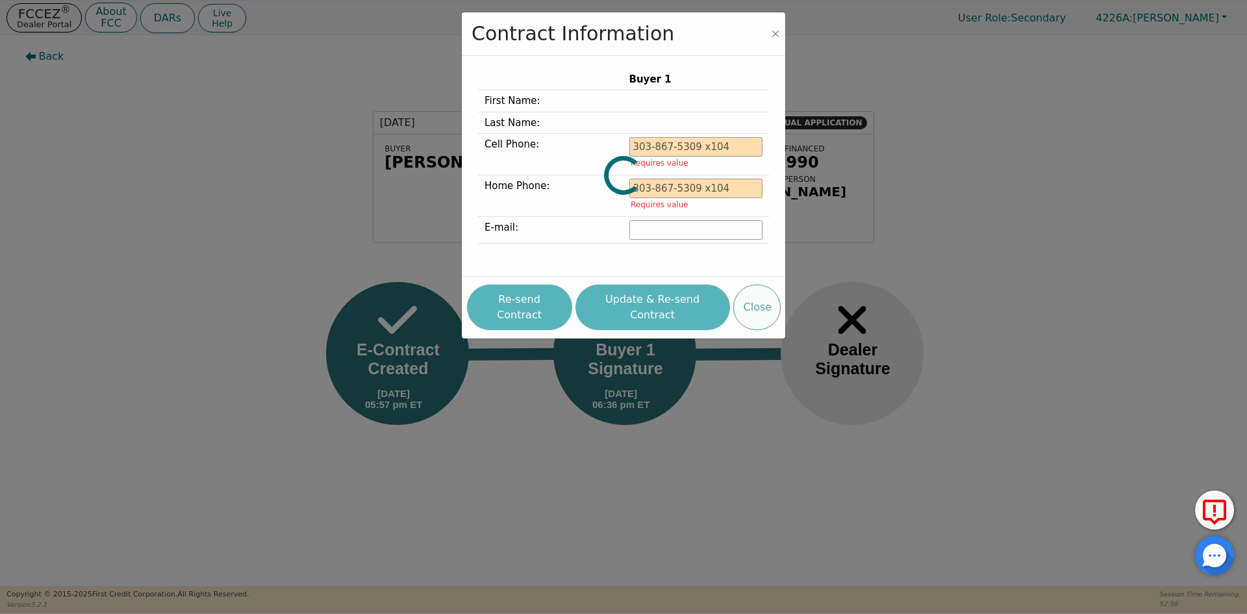
type input "[PHONE_NUMBER]"
type input "[EMAIL_ADDRESS][DOMAIN_NAME]"
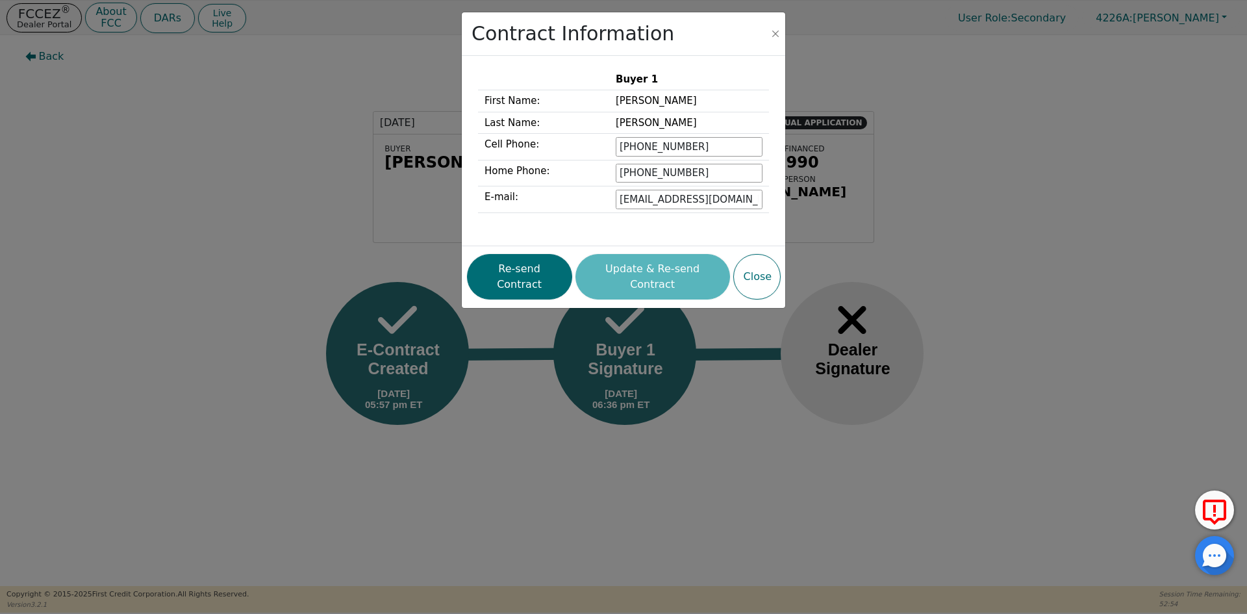
click at [728, 237] on div "Buyer 1 First Name: [PERSON_NAME] Last Name: [PERSON_NAME] Cell Phone: [PHONE_N…" at bounding box center [623, 150] width 310 height 177
click at [1069, 212] on div "Contract Information Buyer 1 First Name: [PERSON_NAME] Last Name: [PERSON_NAME]…" at bounding box center [623, 307] width 1247 height 614
